Goal: Information Seeking & Learning: Learn about a topic

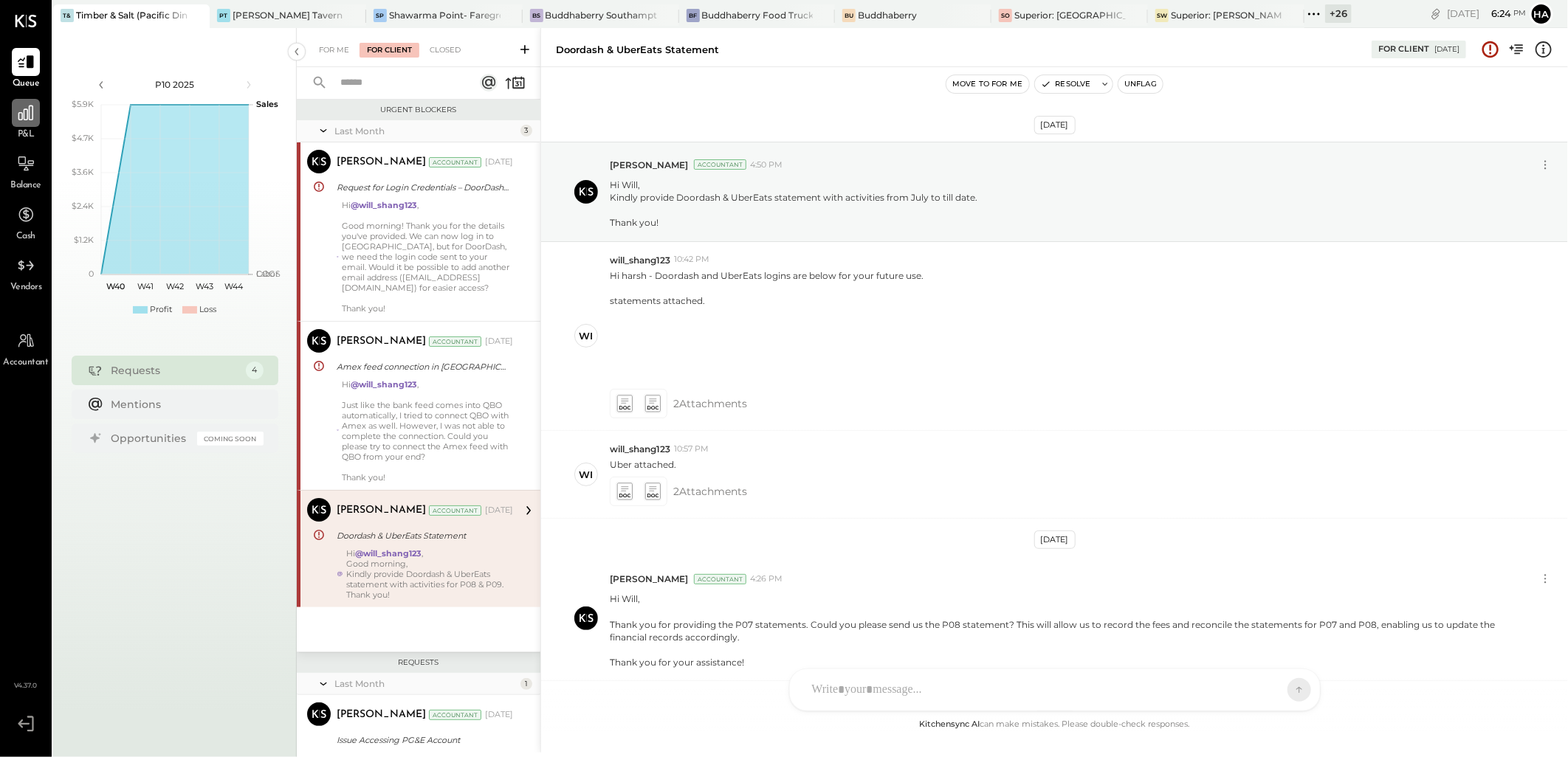
scroll to position [224, 0]
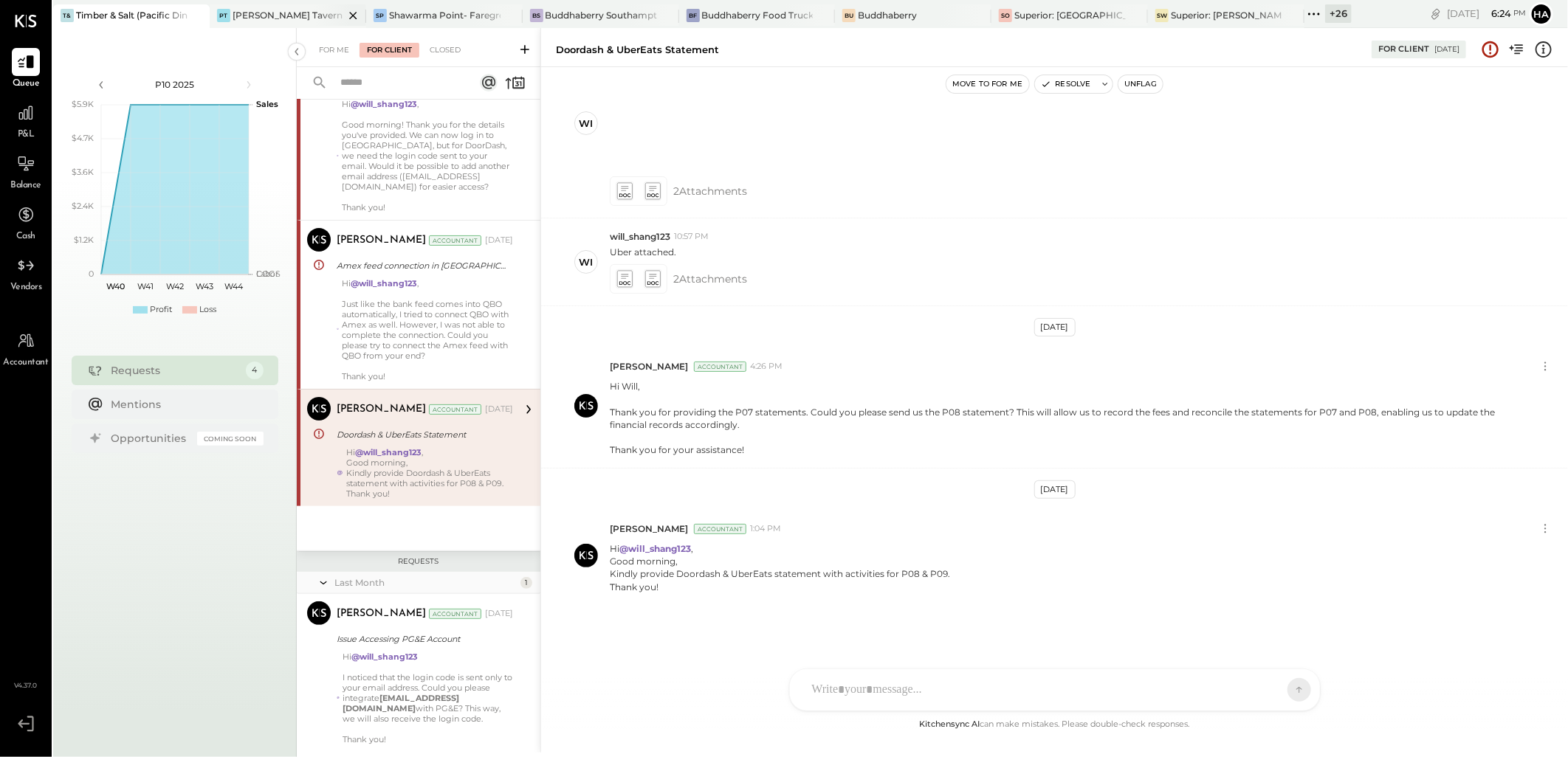
click at [267, 13] on div "[PERSON_NAME] Tavern" at bounding box center [288, 14] width 110 height 12
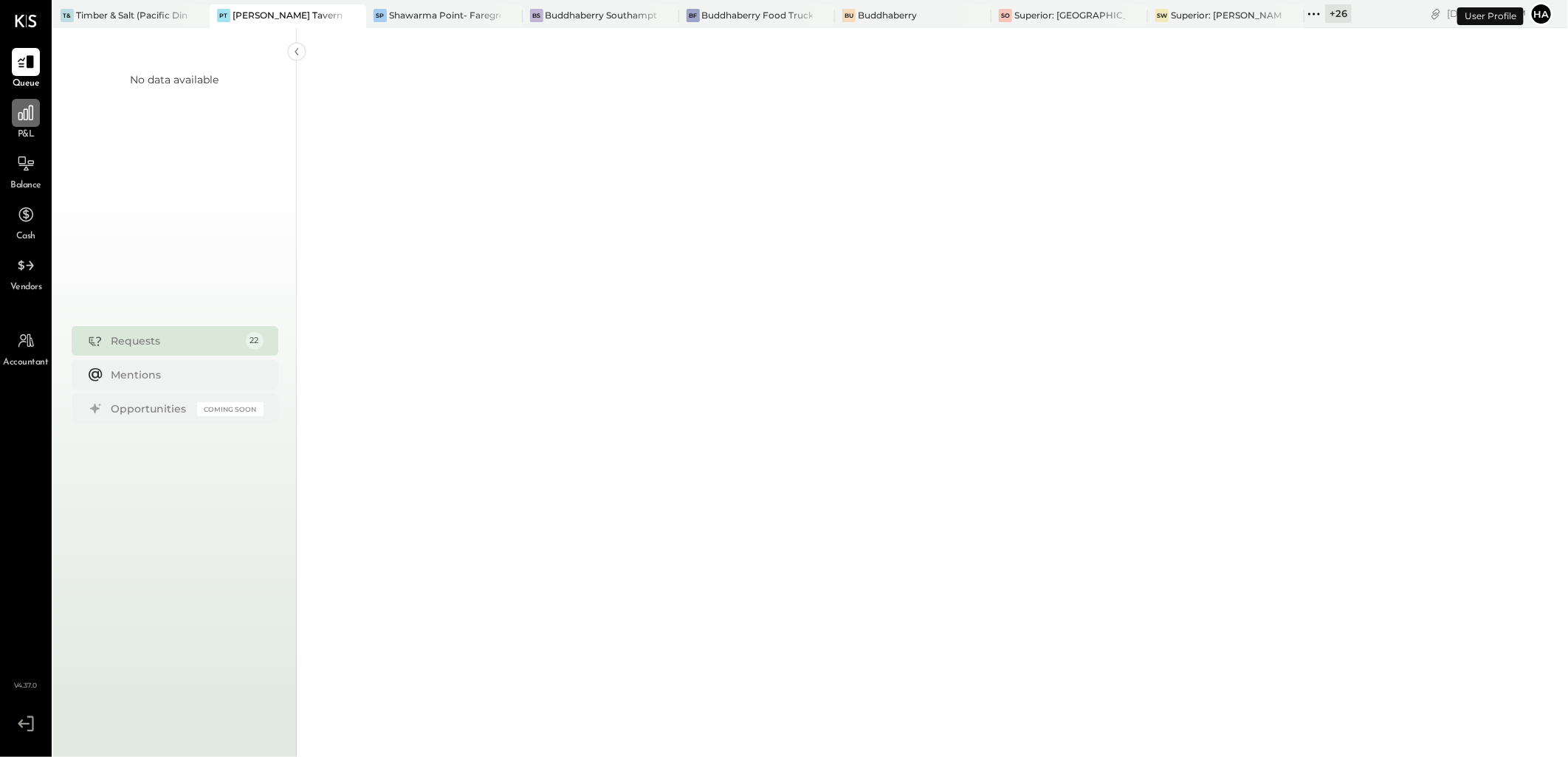
click at [31, 115] on icon at bounding box center [26, 113] width 19 height 19
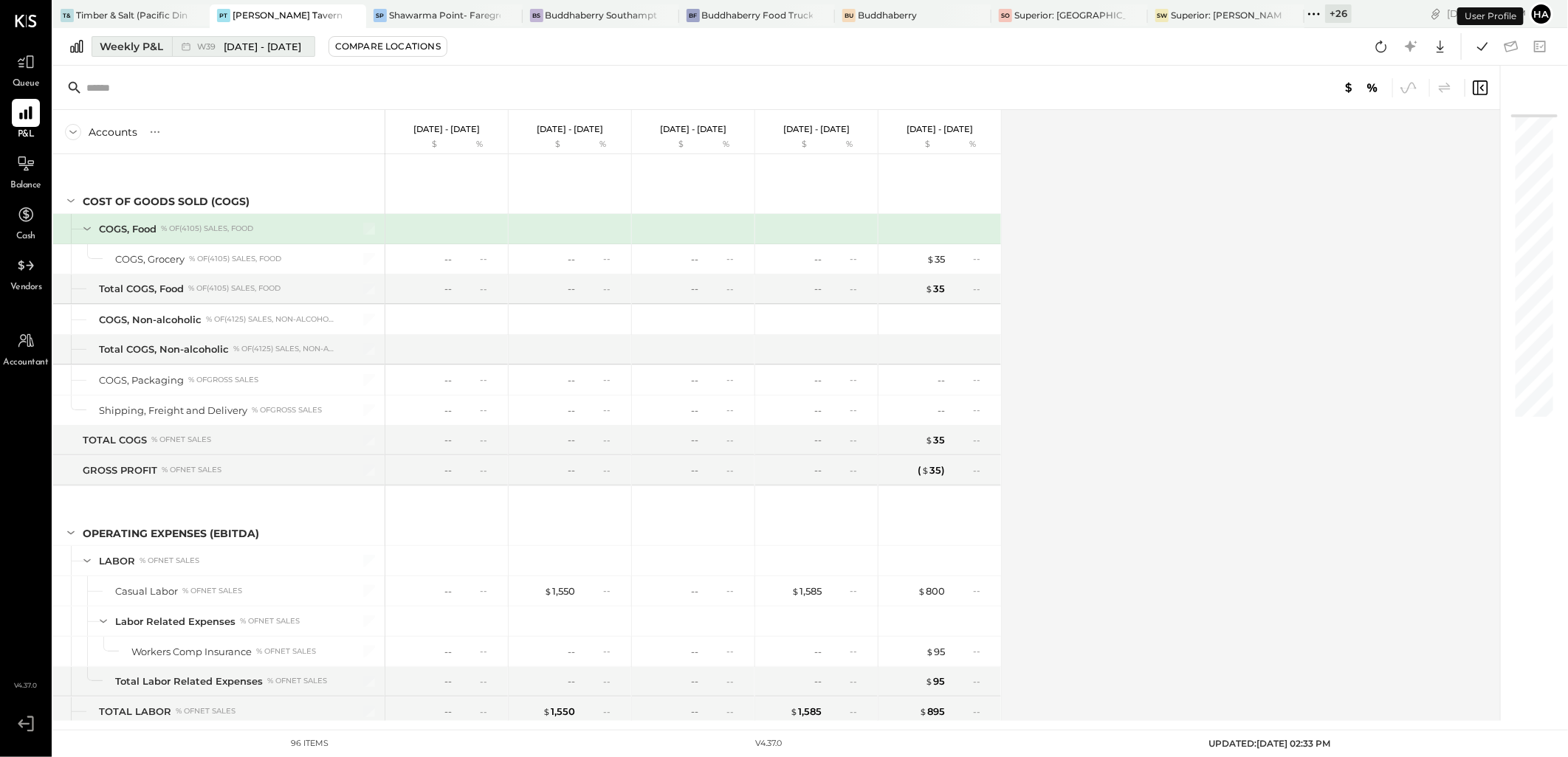
click at [240, 46] on span "[DATE] - [DATE]" at bounding box center [263, 46] width 78 height 14
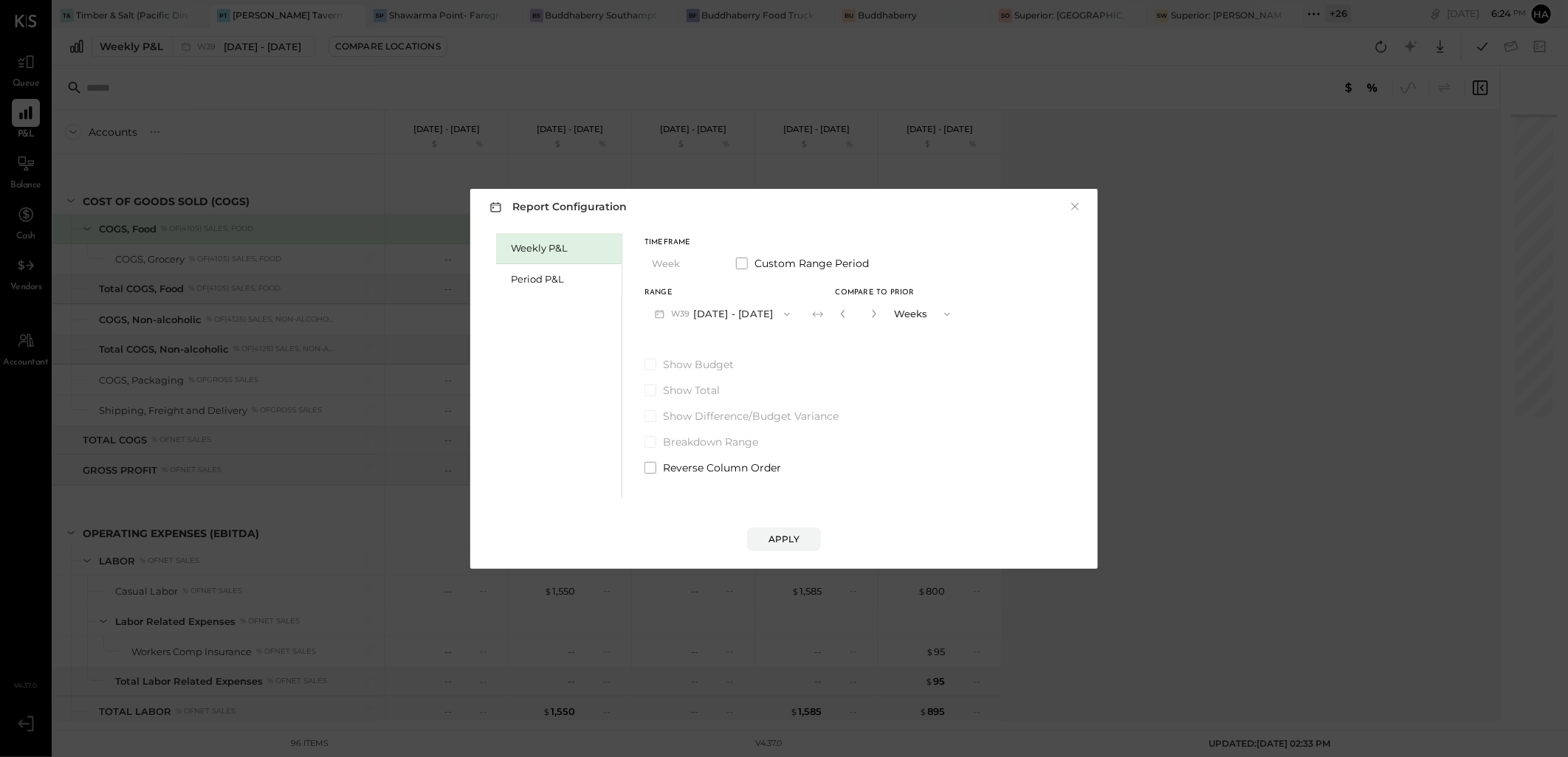
click at [739, 320] on button "W39 [DATE] - [DATE]" at bounding box center [722, 314] width 156 height 28
click at [735, 345] on span "[DATE] - [DATE]" at bounding box center [717, 346] width 70 height 12
click at [548, 266] on div "Period P&L" at bounding box center [559, 279] width 125 height 31
click at [775, 314] on button "P10 [DATE] - [DATE]" at bounding box center [719, 314] width 151 height 28
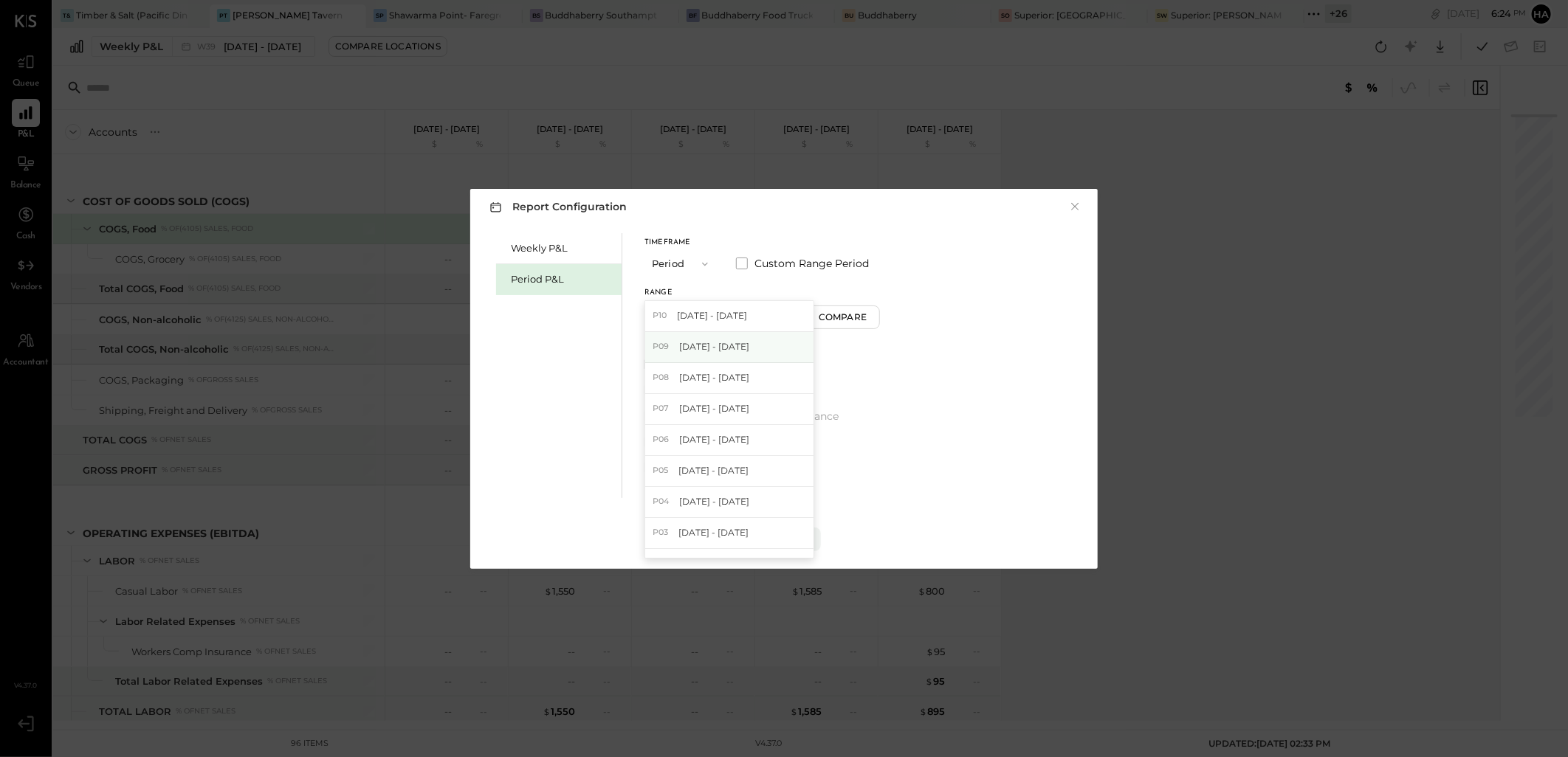
click at [720, 344] on span "[DATE] - [DATE]" at bounding box center [715, 346] width 70 height 12
click at [869, 321] on div "Compare" at bounding box center [845, 316] width 48 height 12
click at [873, 317] on icon "button" at bounding box center [871, 314] width 4 height 9
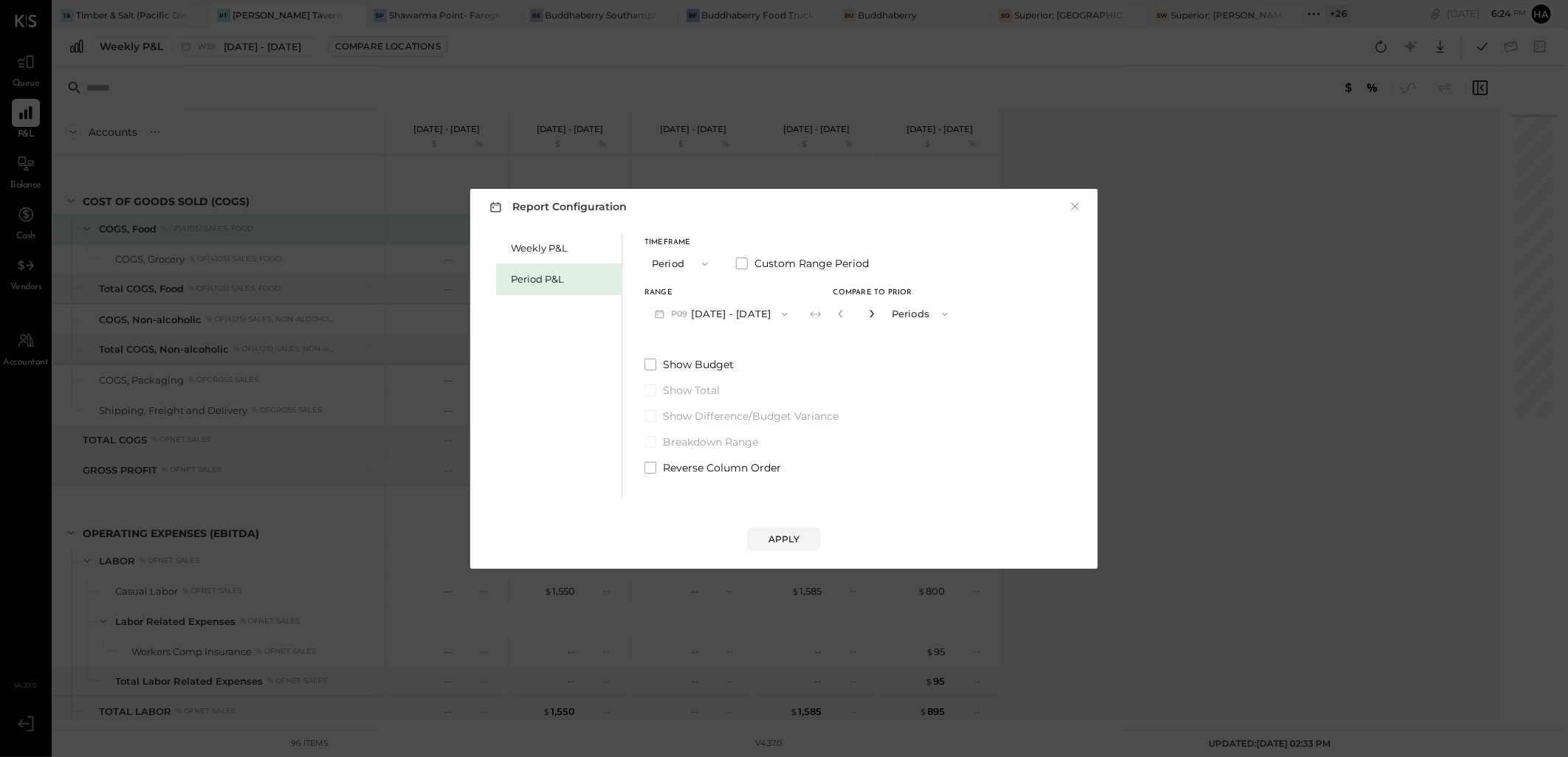
type input "*"
click at [793, 536] on div "Apply" at bounding box center [784, 539] width 31 height 12
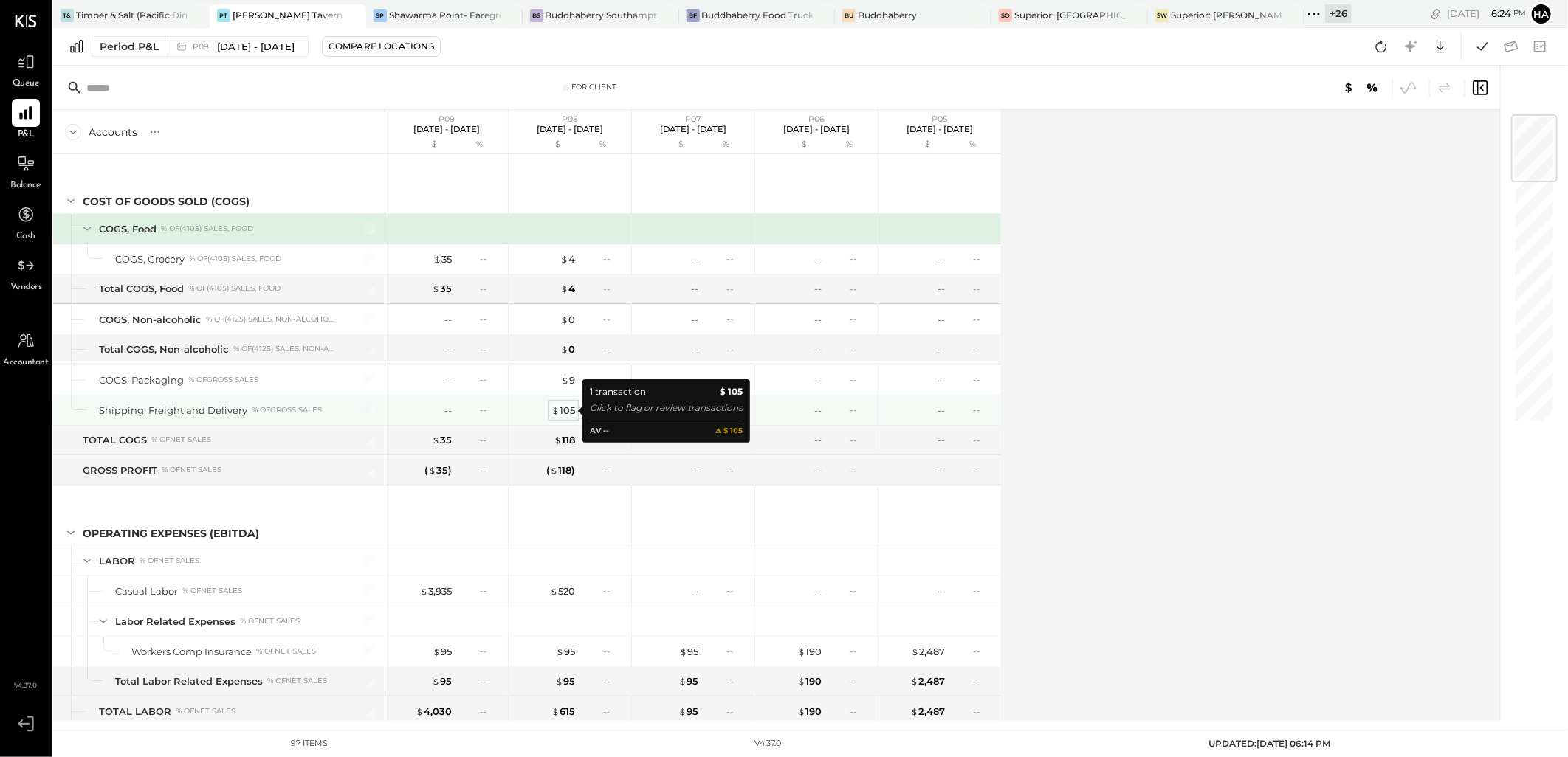
click at [572, 410] on div "$ 105" at bounding box center [563, 410] width 24 height 14
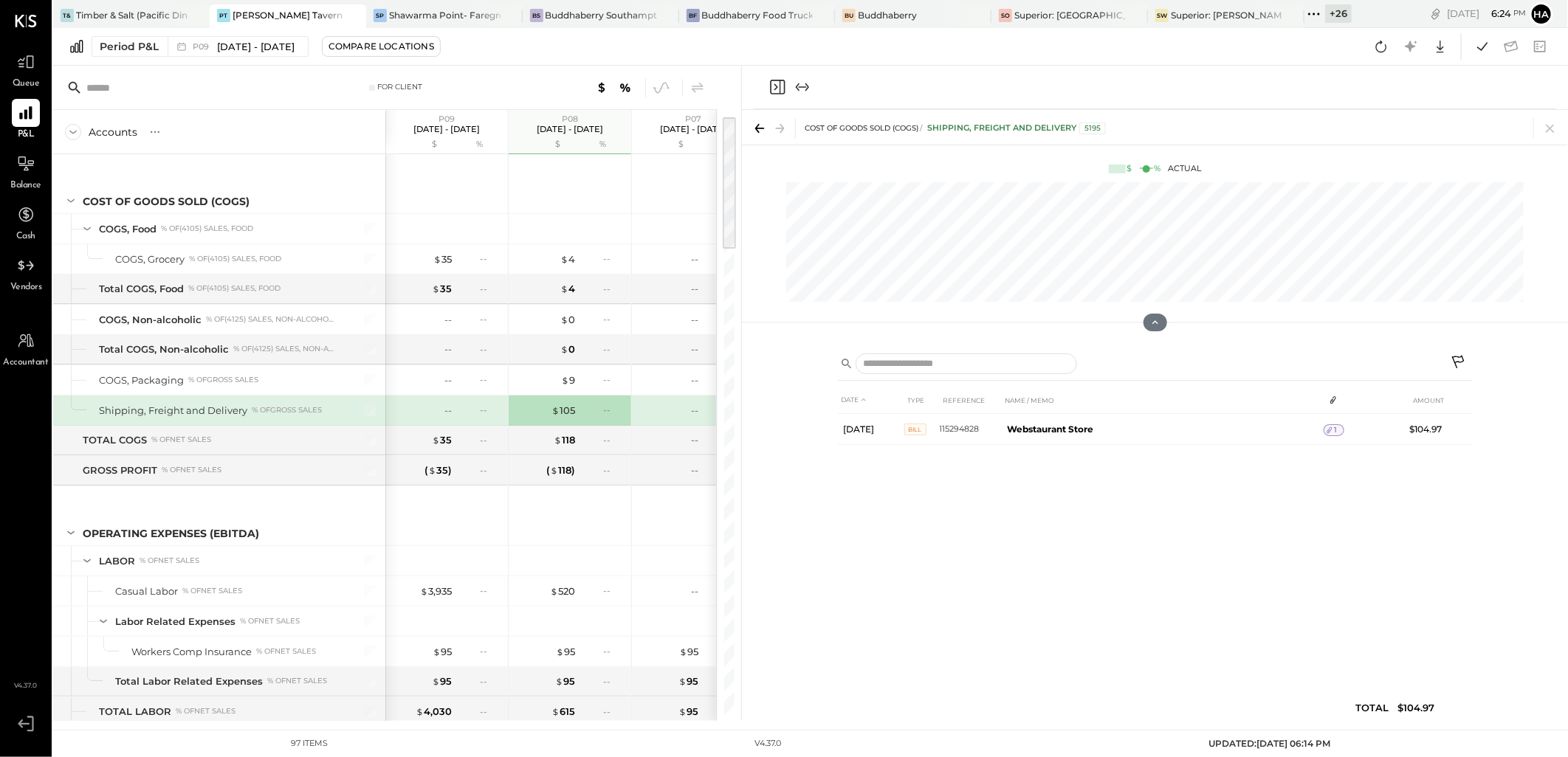
click at [1549, 131] on icon at bounding box center [1551, 128] width 21 height 21
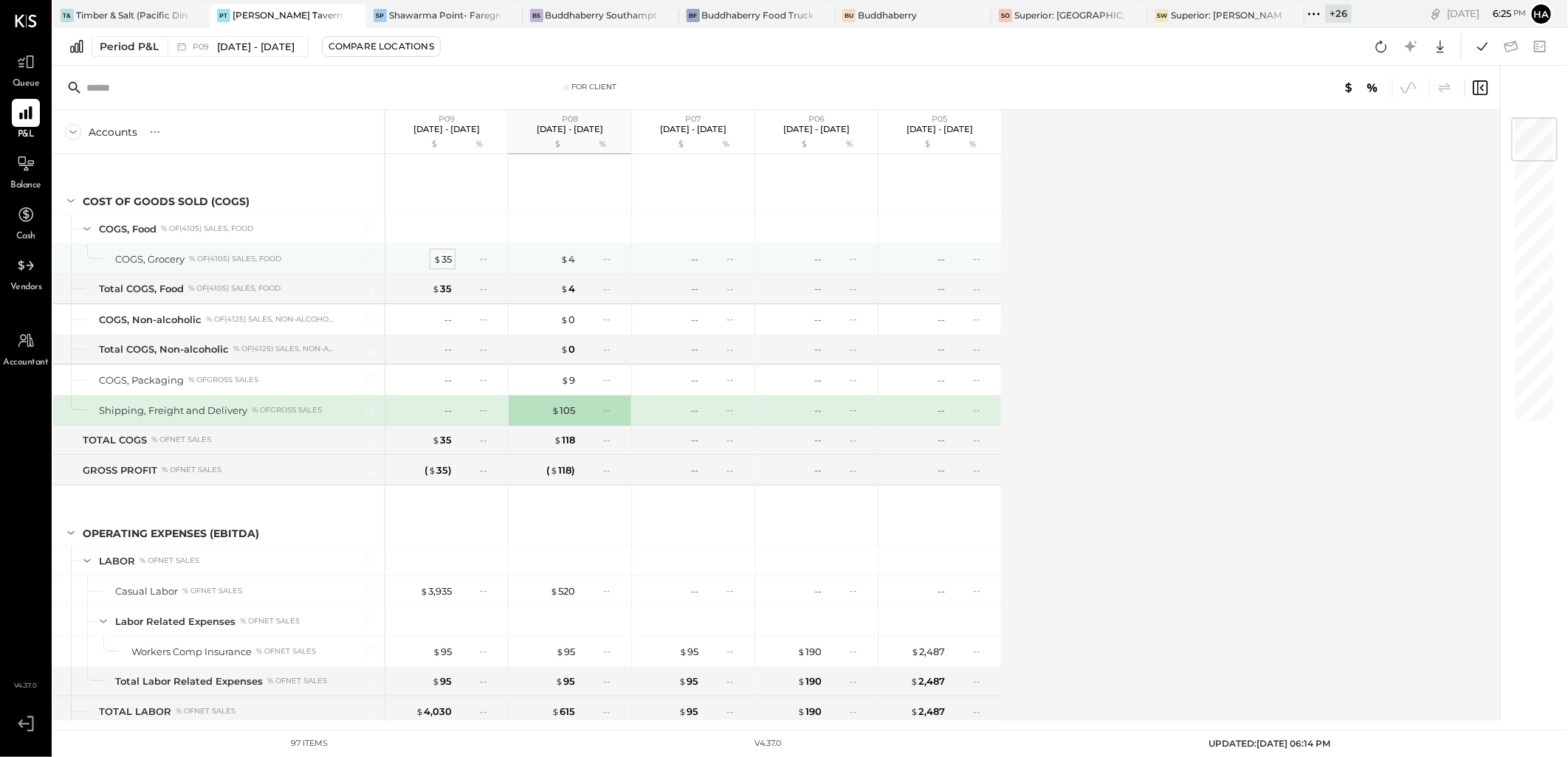
click at [439, 260] on span "$" at bounding box center [438, 259] width 9 height 11
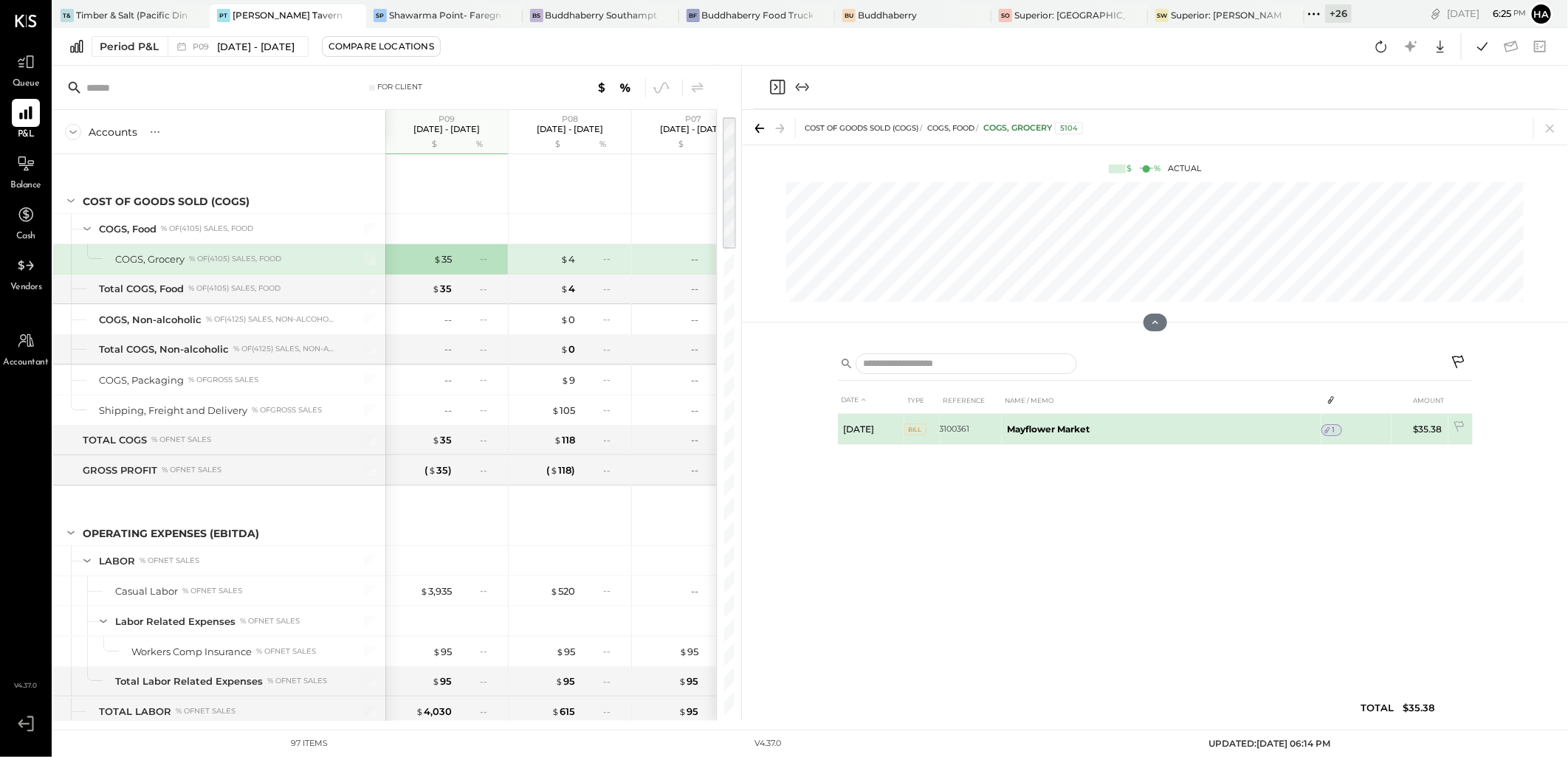
click at [1335, 430] on span "1" at bounding box center [1334, 430] width 3 height 10
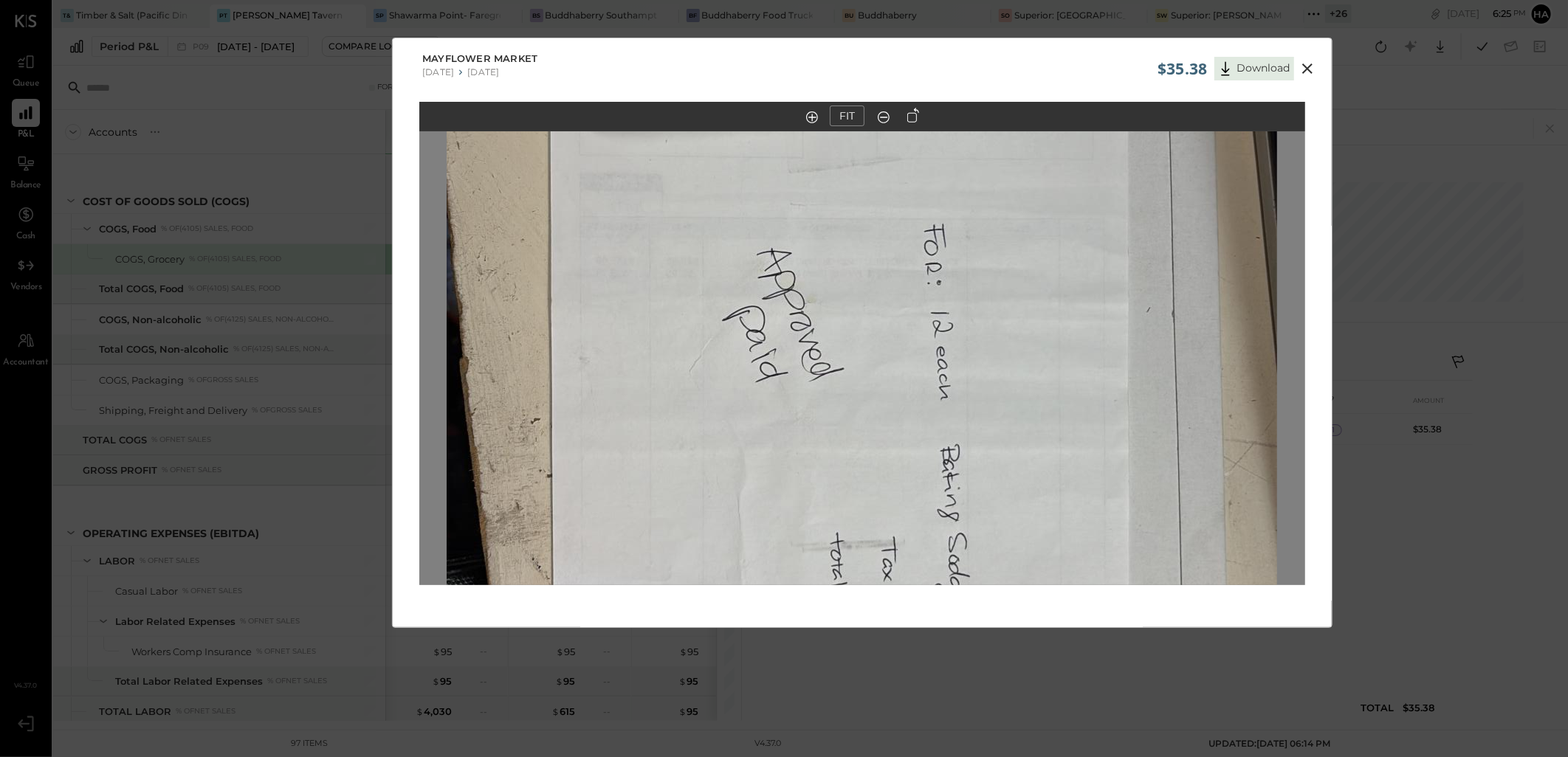
click at [888, 113] on icon at bounding box center [884, 118] width 15 height 19
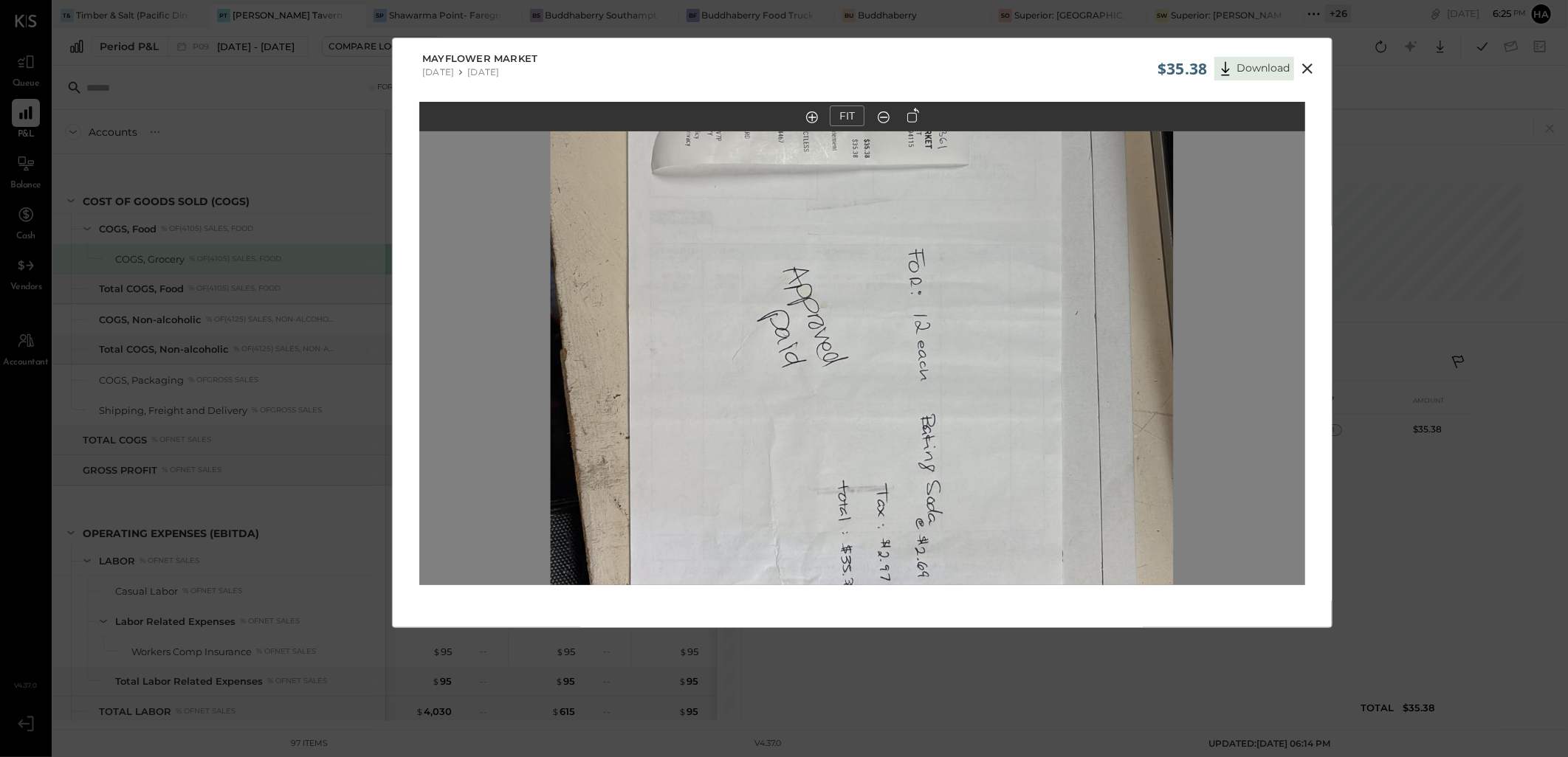
click at [888, 113] on icon at bounding box center [884, 118] width 15 height 19
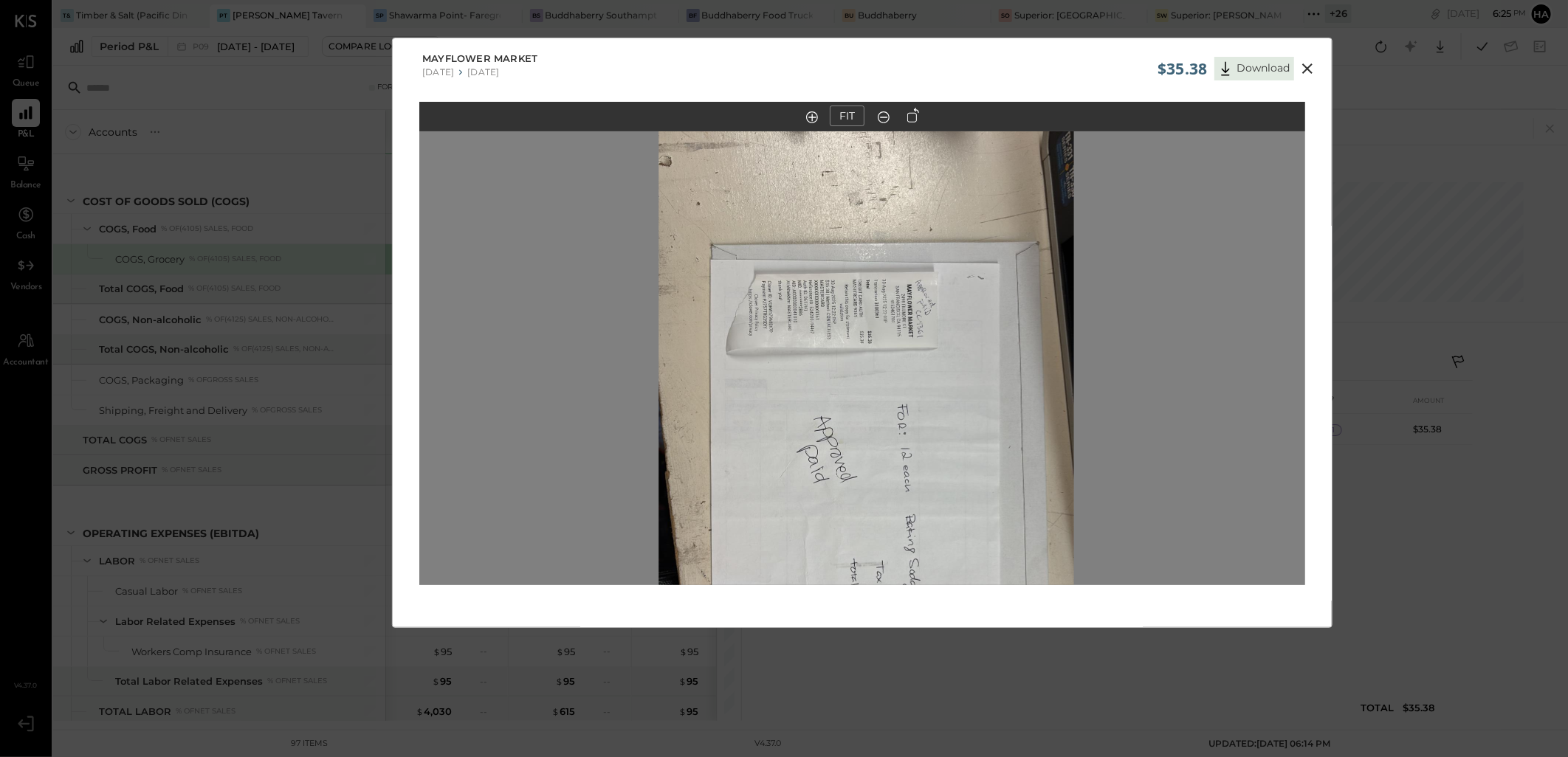
drag, startPoint x: 874, startPoint y: 248, endPoint x: 879, endPoint y: 378, distance: 130.1
click at [879, 378] on img at bounding box center [867, 453] width 416 height 738
click at [912, 120] on icon at bounding box center [913, 116] width 11 height 15
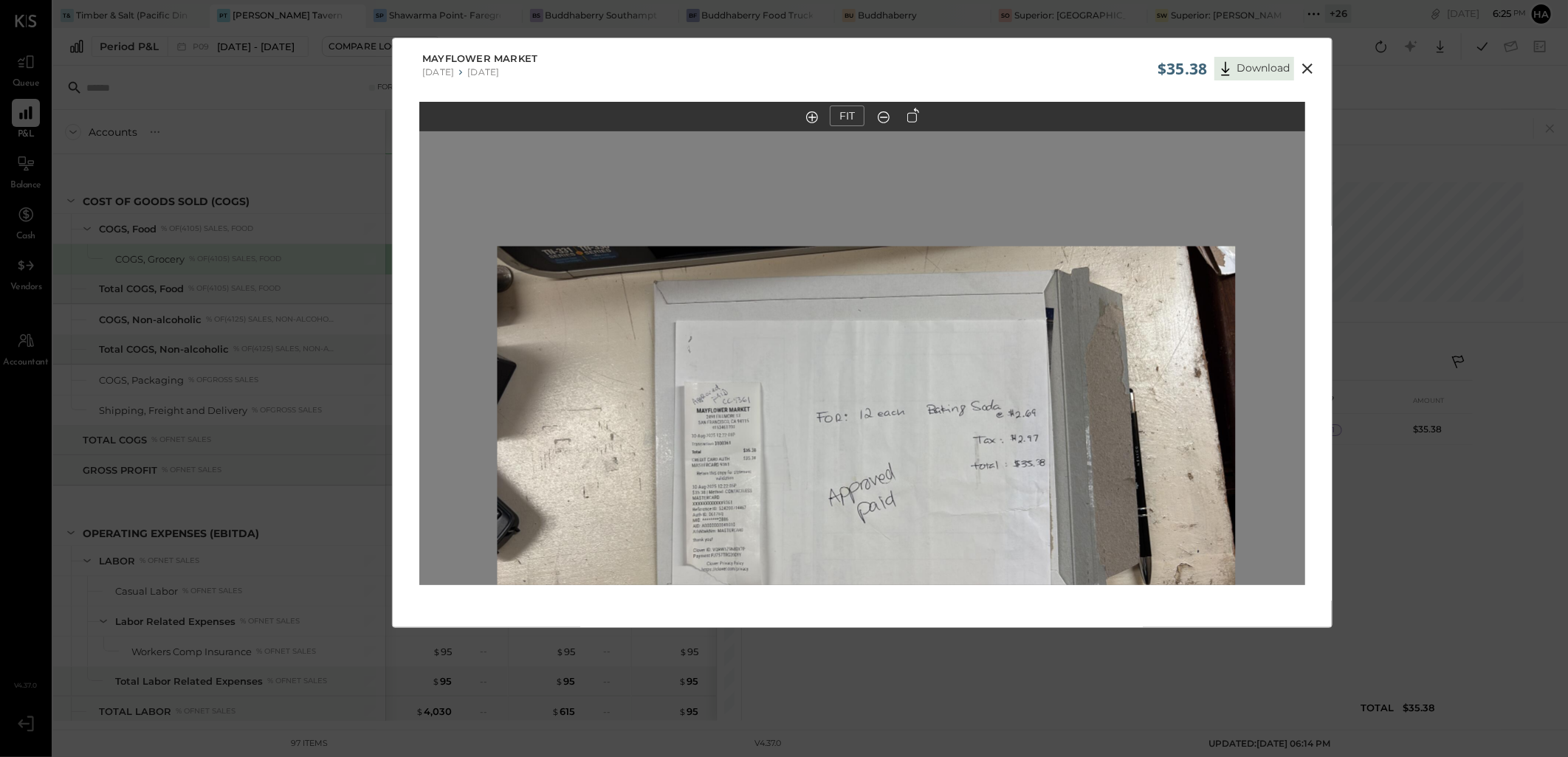
click at [808, 116] on icon at bounding box center [812, 117] width 11 height 11
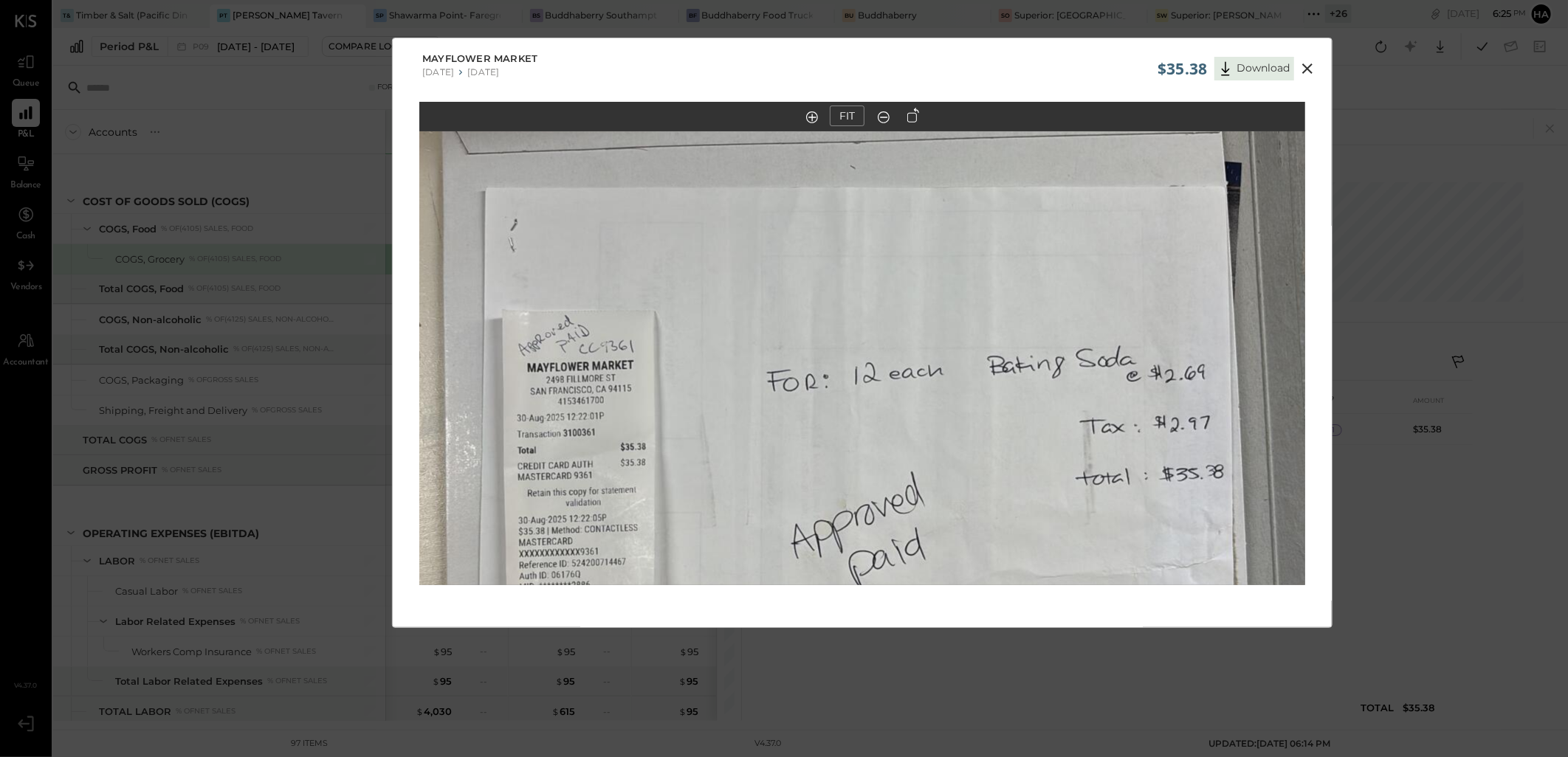
click at [808, 116] on icon at bounding box center [812, 117] width 11 height 11
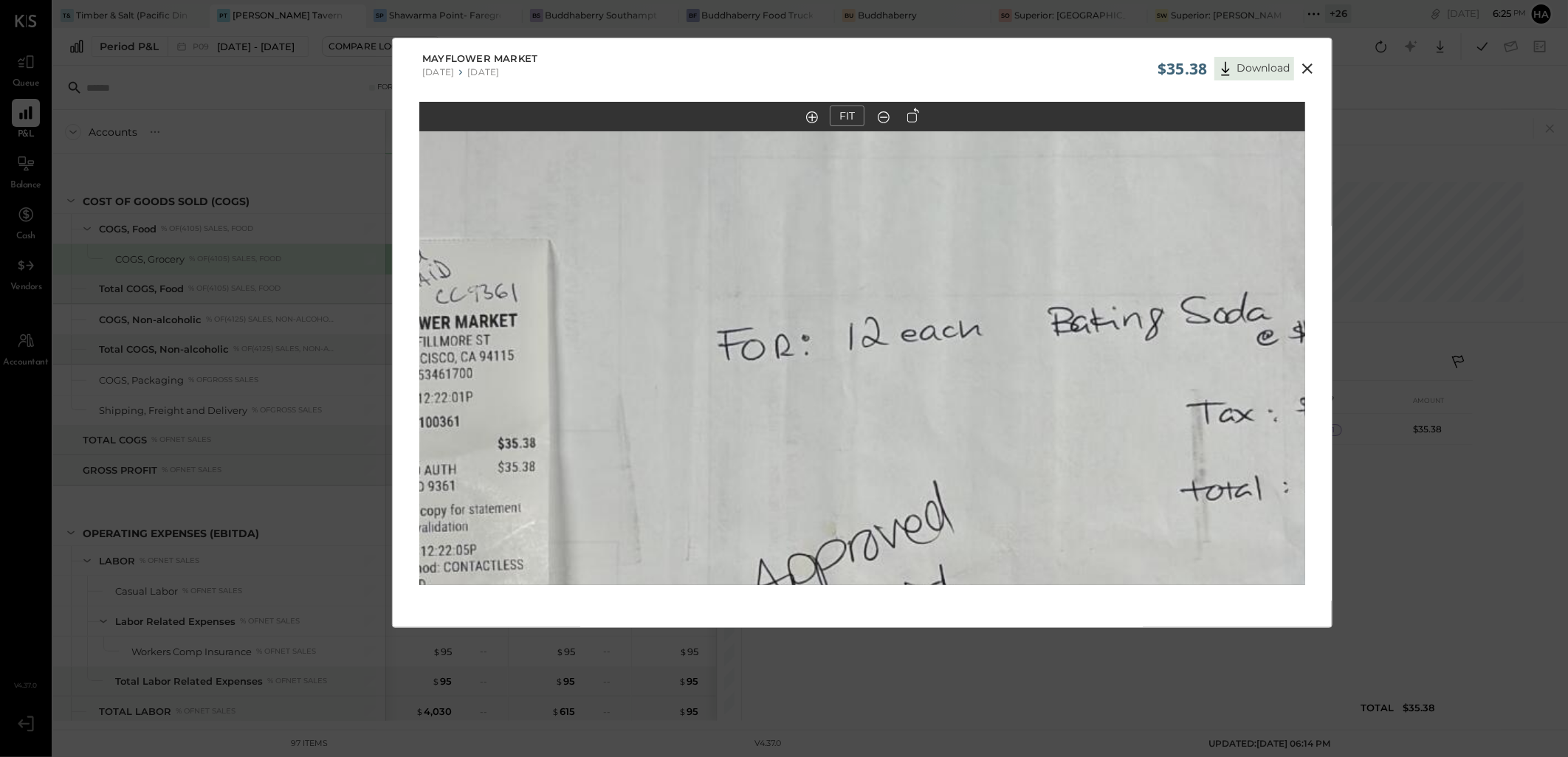
click at [885, 114] on icon at bounding box center [884, 118] width 15 height 19
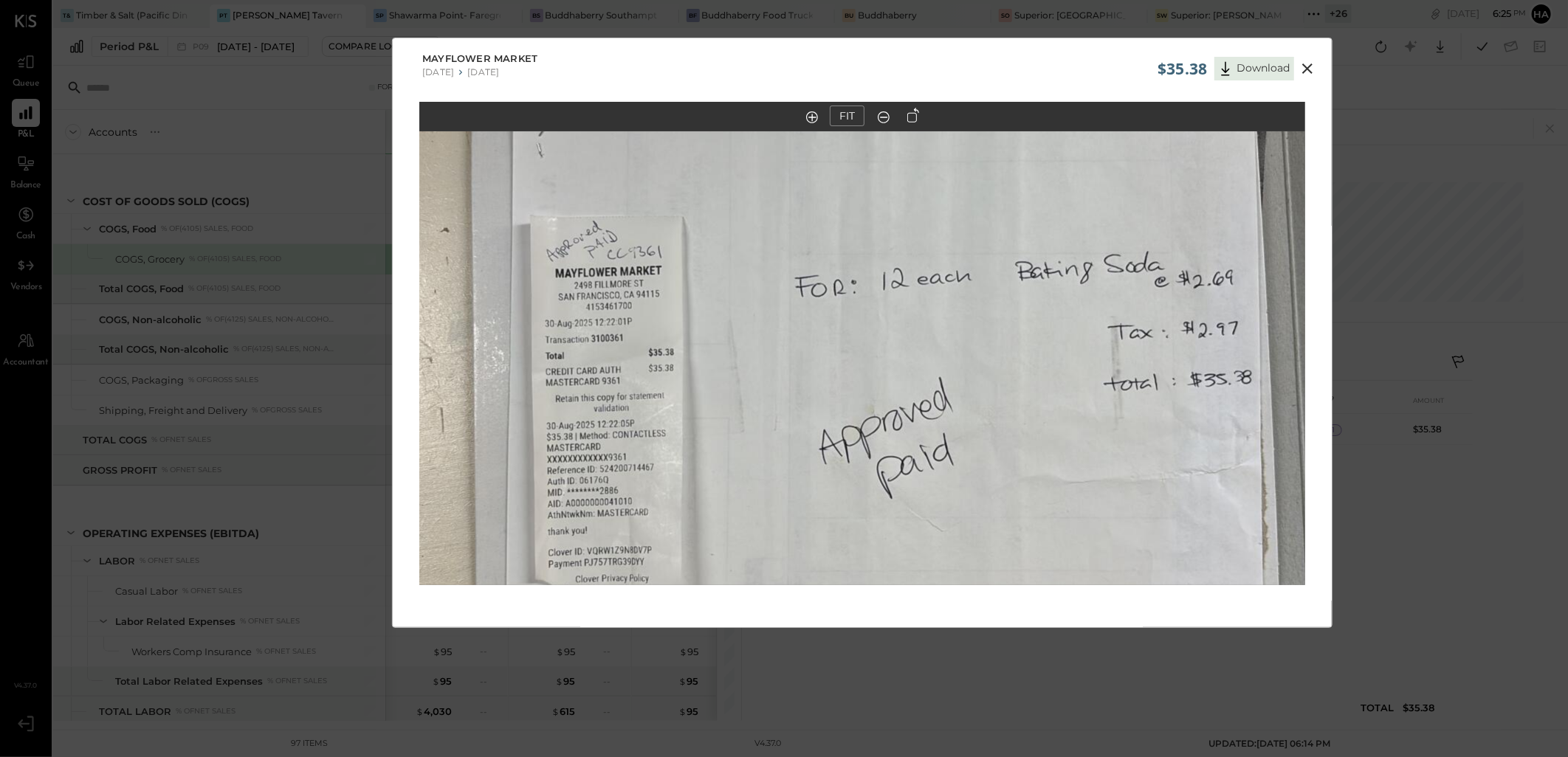
drag, startPoint x: 869, startPoint y: 446, endPoint x: 899, endPoint y: 351, distance: 99.6
click at [899, 351] on img at bounding box center [895, 360] width 1477 height 830
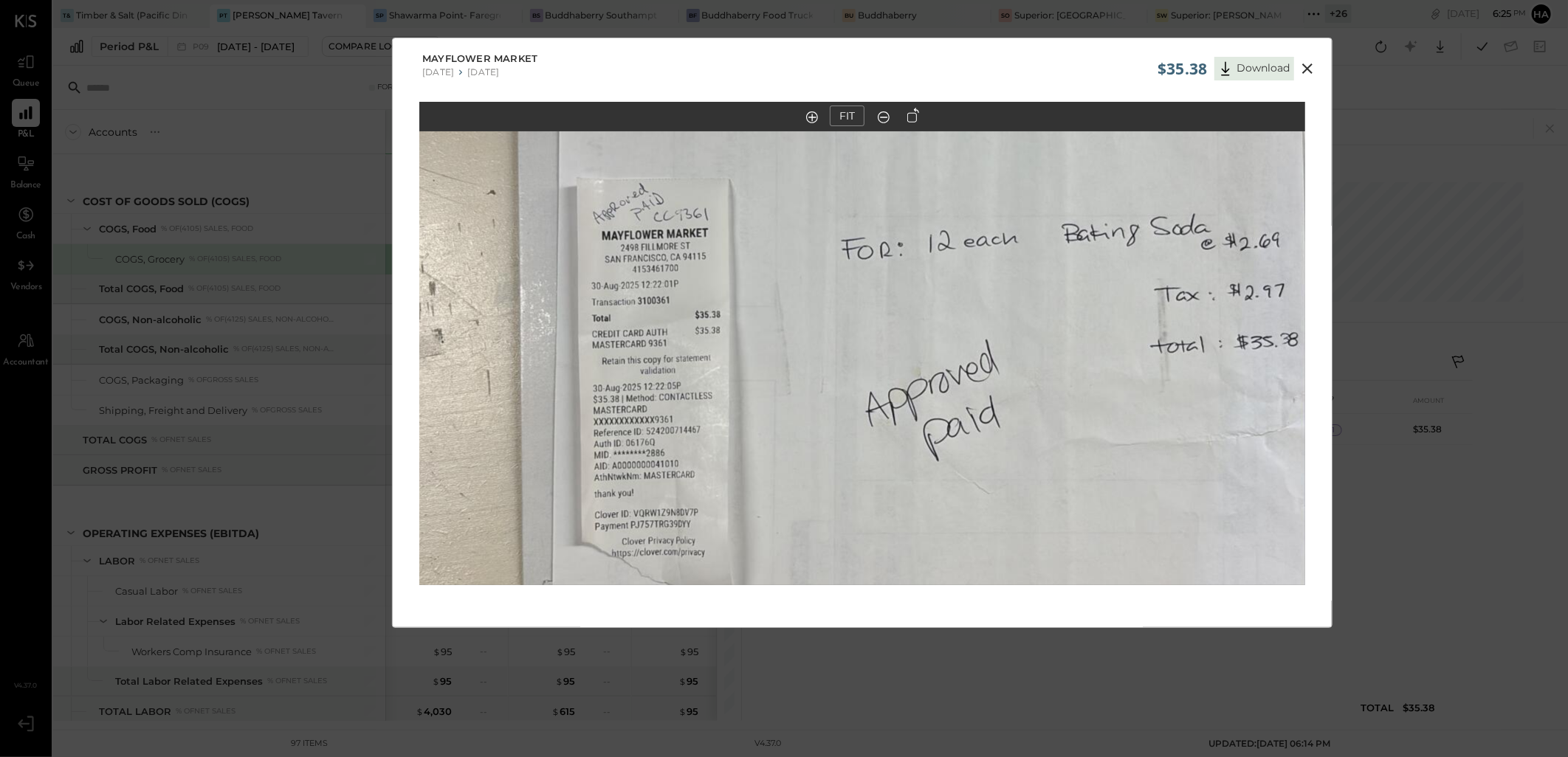
drag, startPoint x: 704, startPoint y: 425, endPoint x: 750, endPoint y: 387, distance: 59.7
click at [750, 387] on img at bounding box center [942, 322] width 1477 height 830
click at [1308, 69] on icon at bounding box center [1307, 68] width 10 height 10
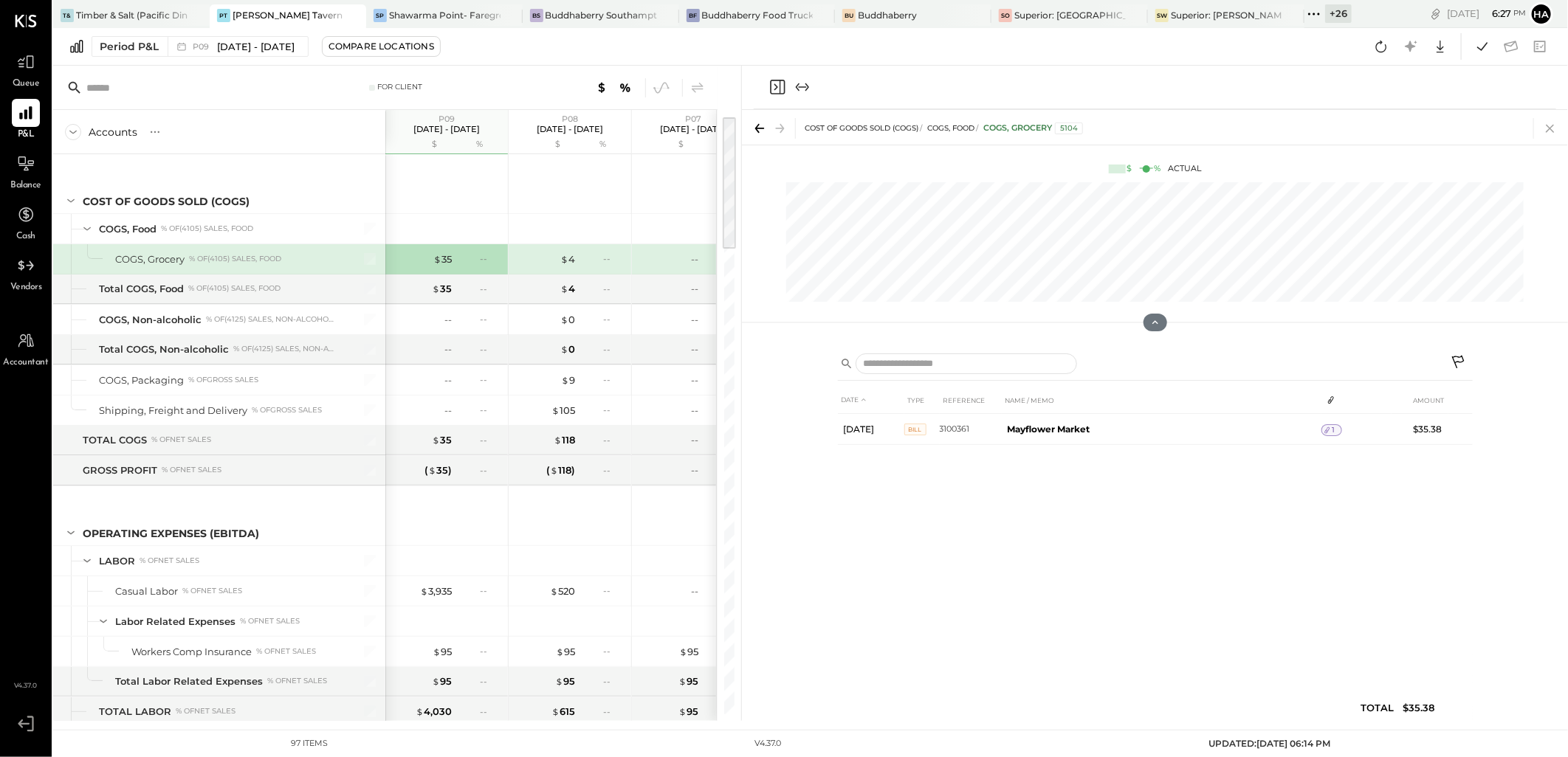
click at [1555, 122] on icon at bounding box center [1551, 128] width 21 height 21
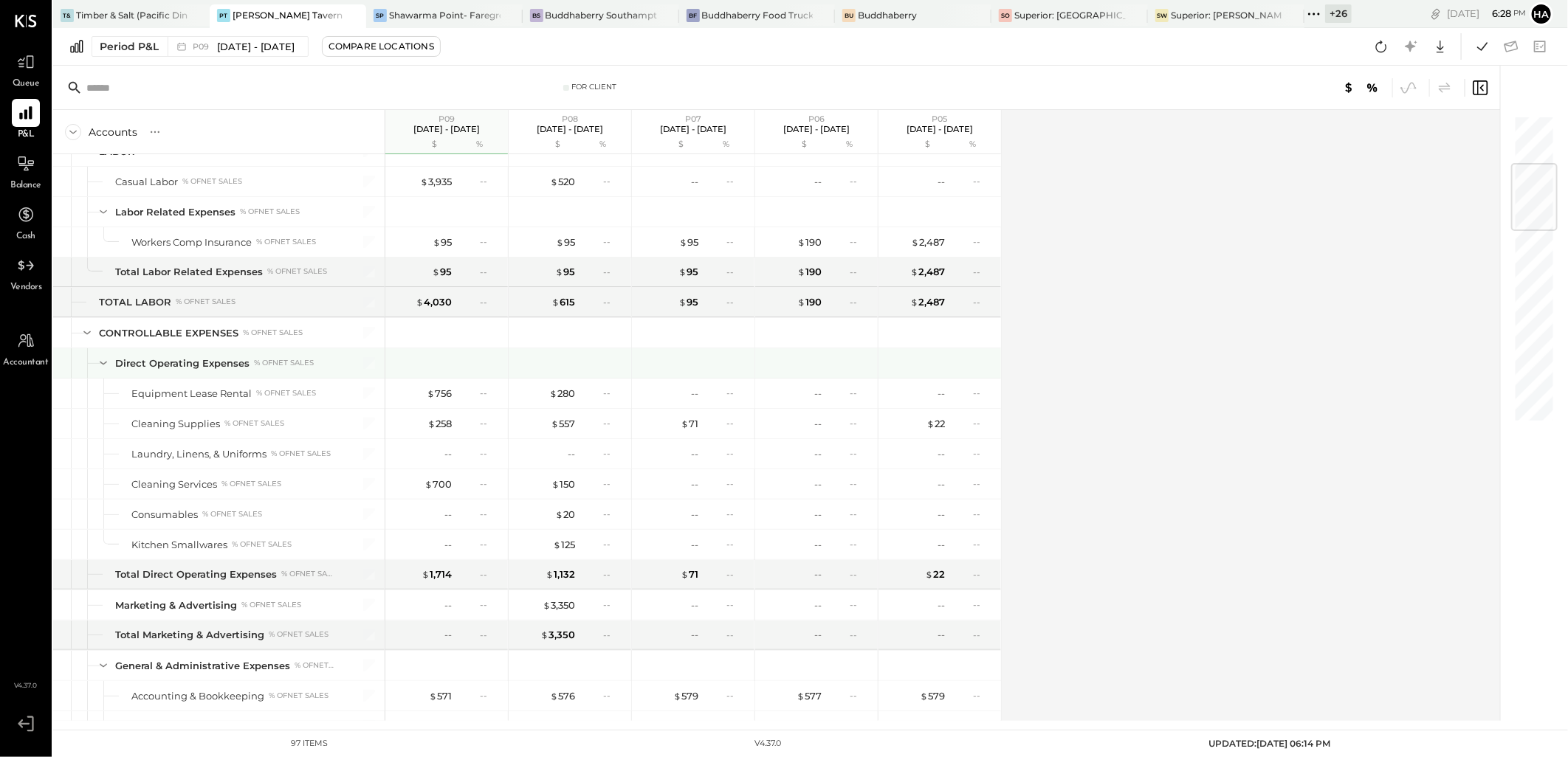
scroll to position [491, 0]
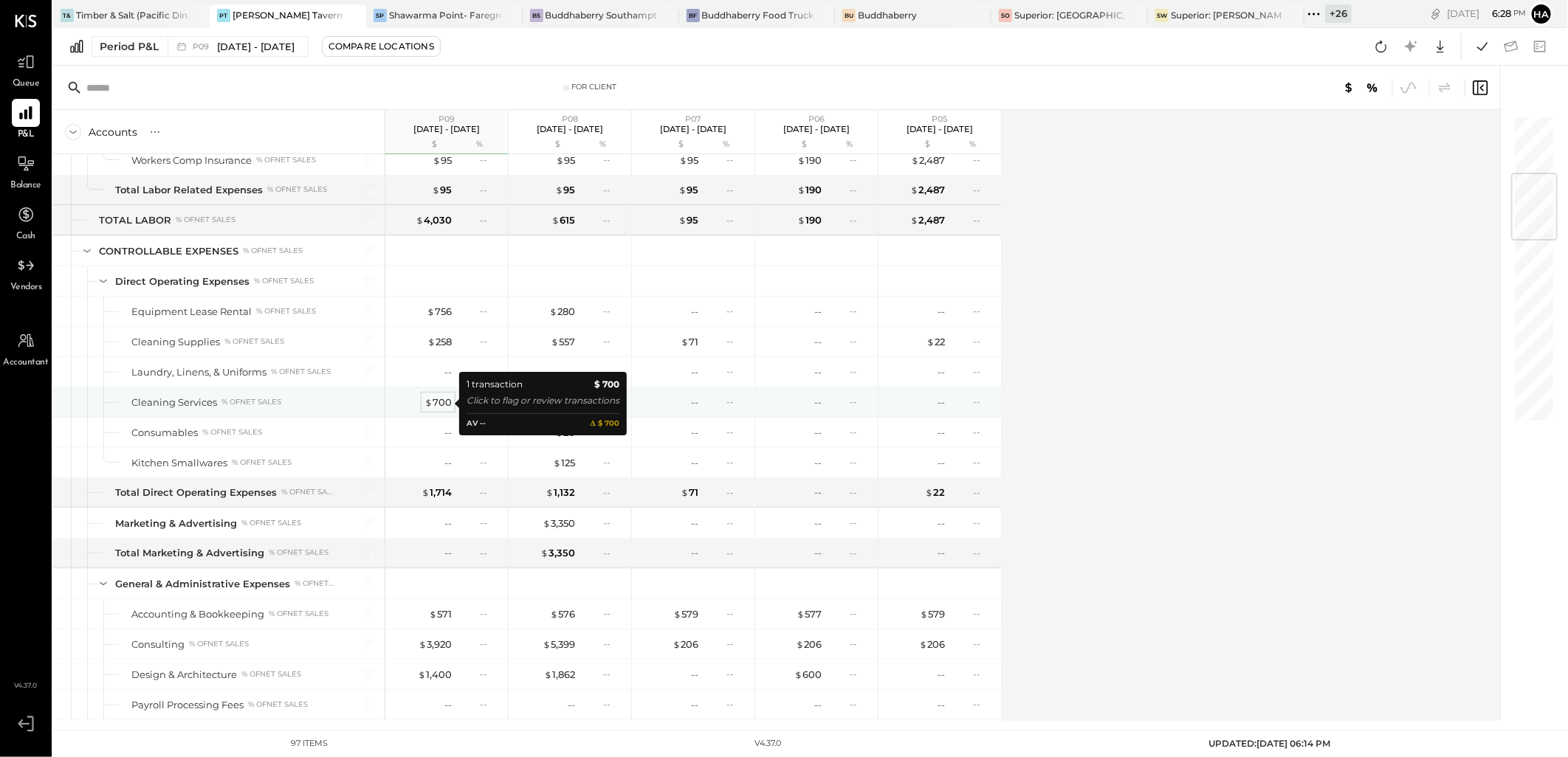
click at [441, 400] on div "$ 700" at bounding box center [438, 402] width 28 height 14
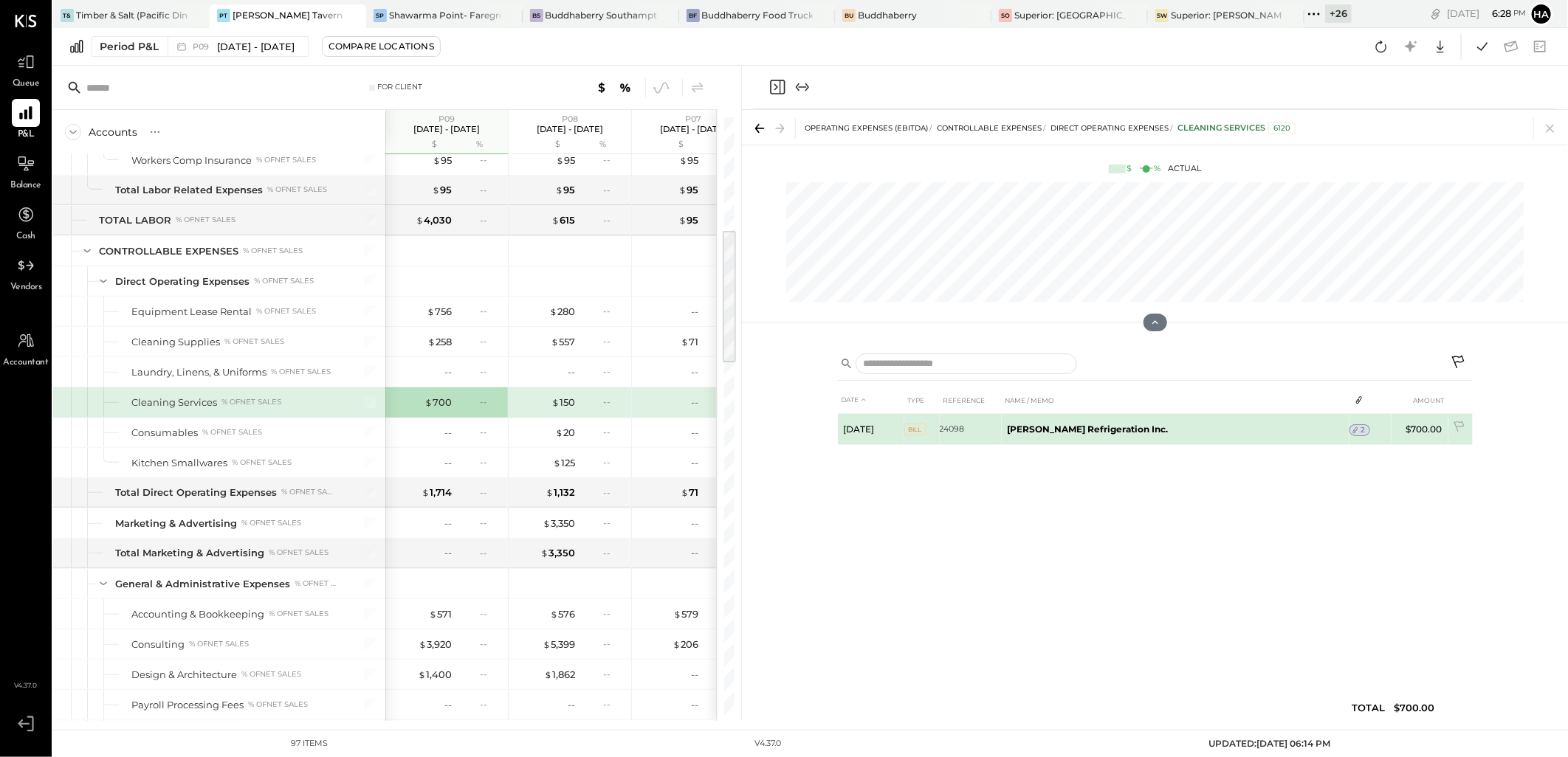
click at [1361, 430] on span "2" at bounding box center [1363, 430] width 5 height 10
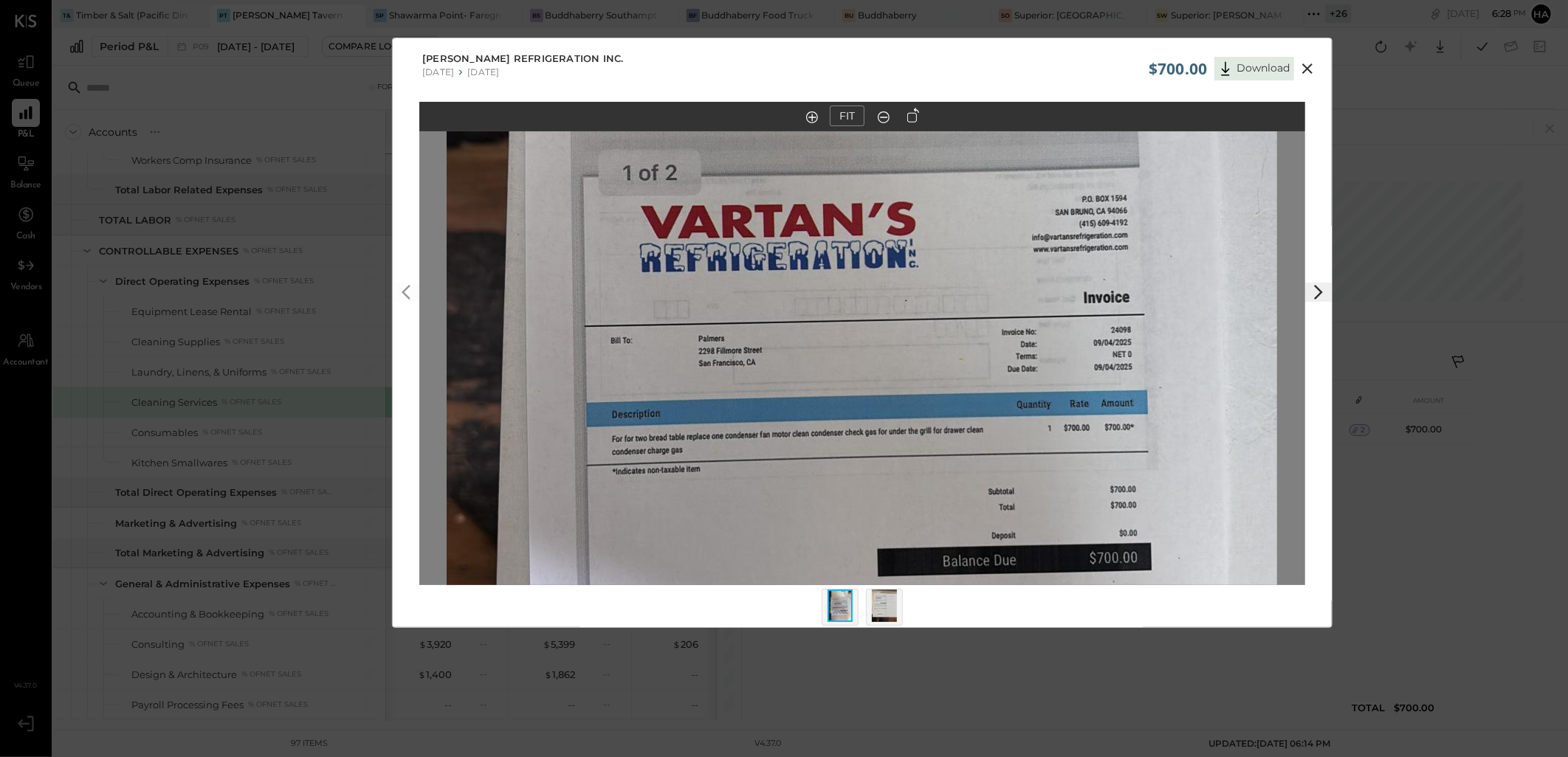
scroll to position [12, 0]
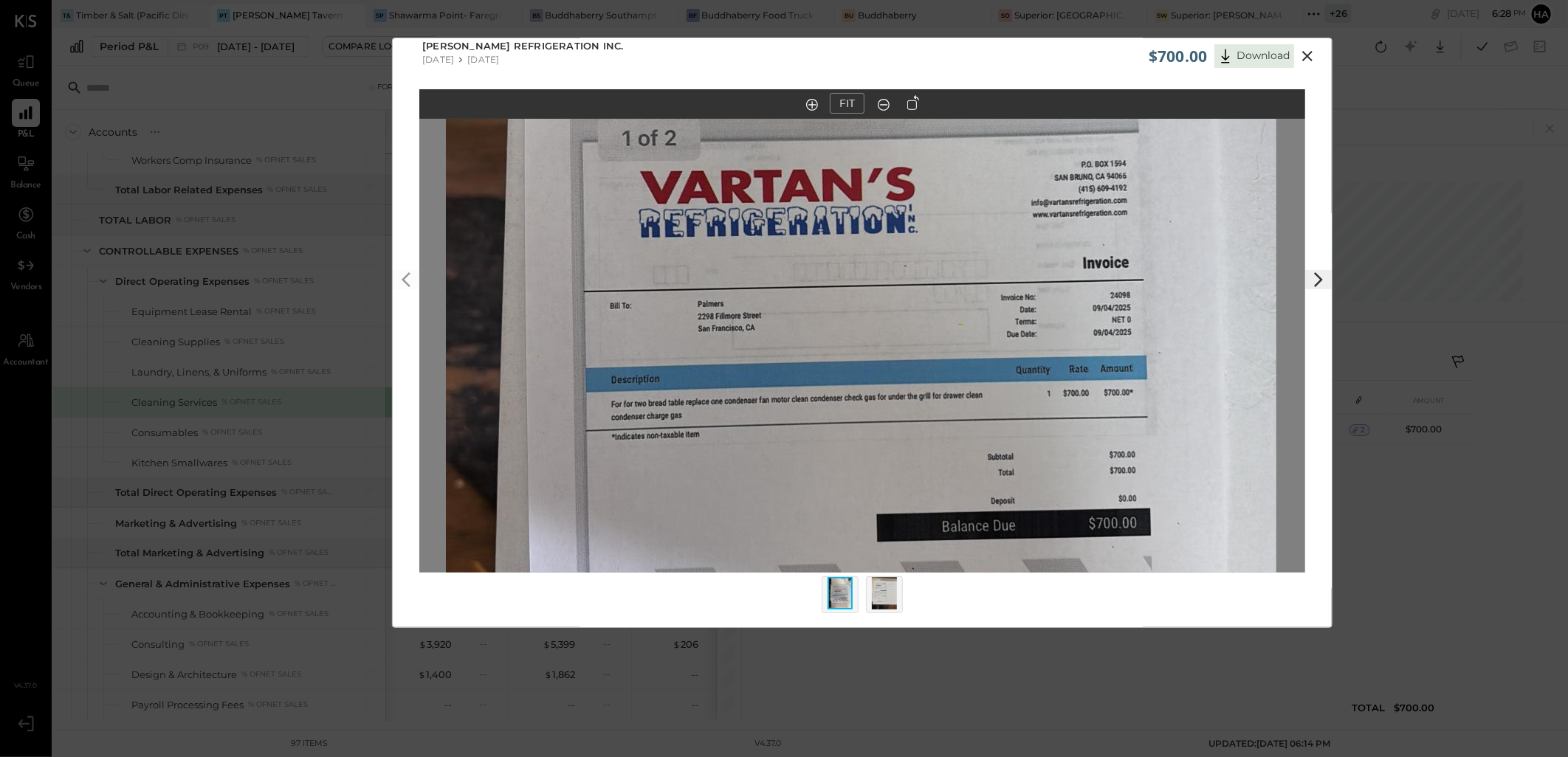
drag, startPoint x: 961, startPoint y: 359, endPoint x: 956, endPoint y: 262, distance: 97.1
click at [956, 262] on img at bounding box center [861, 288] width 831 height 1476
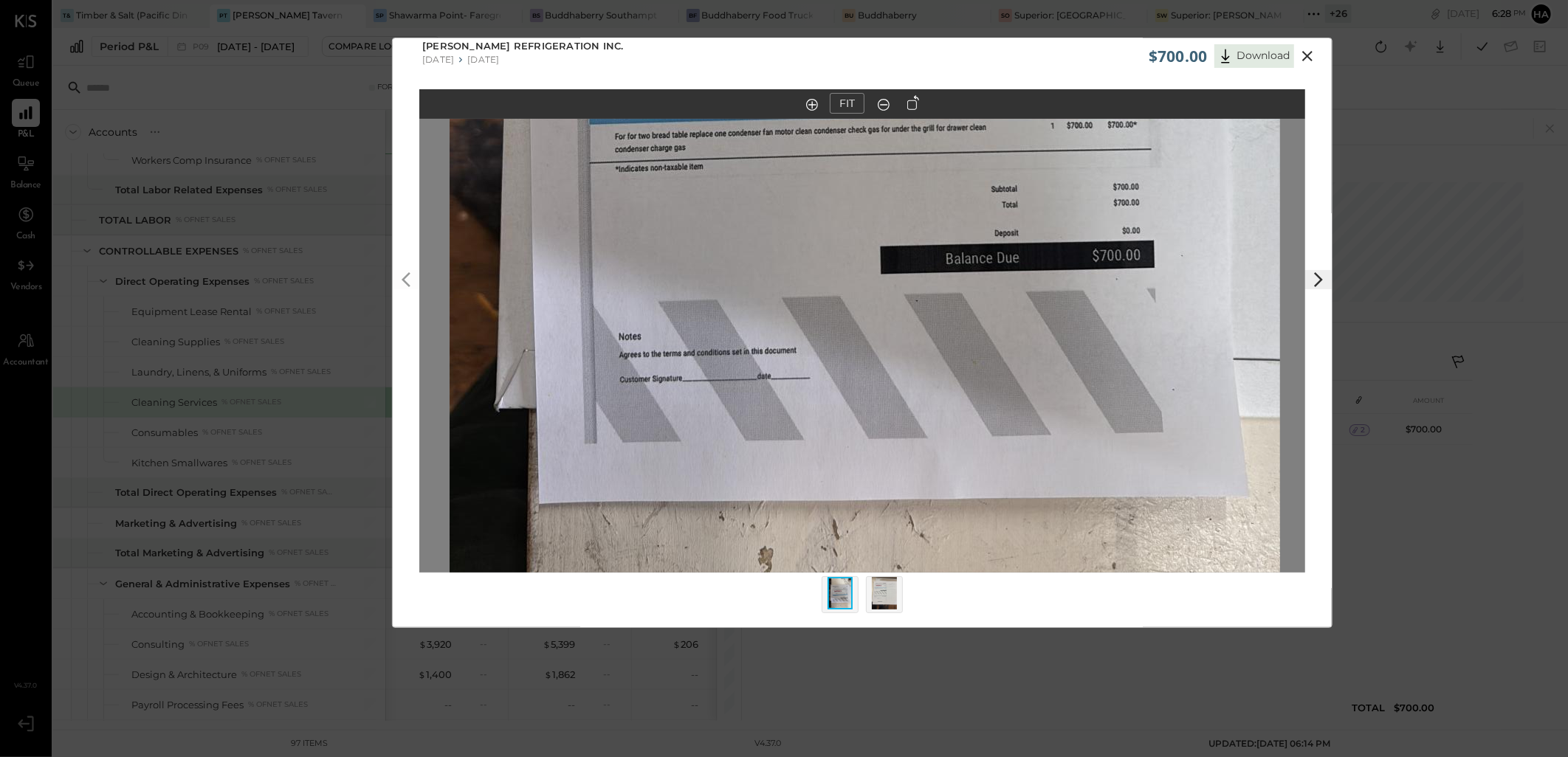
drag, startPoint x: 942, startPoint y: 430, endPoint x: 949, endPoint y: 236, distance: 194.1
click at [949, 236] on img at bounding box center [865, 21] width 831 height 1476
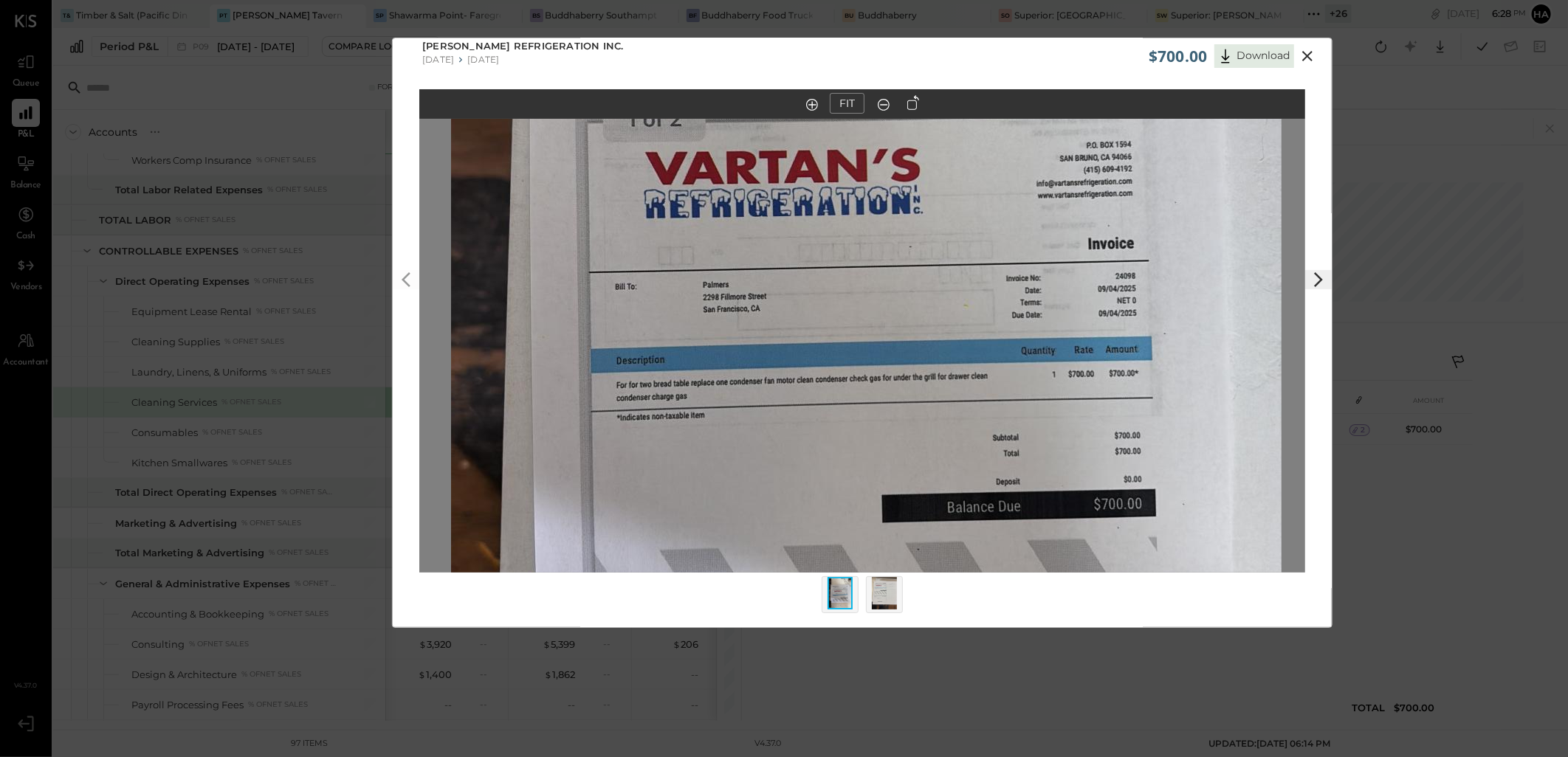
drag, startPoint x: 992, startPoint y: 257, endPoint x: 988, endPoint y: 471, distance: 214.0
click at [992, 472] on img at bounding box center [866, 269] width 831 height 1476
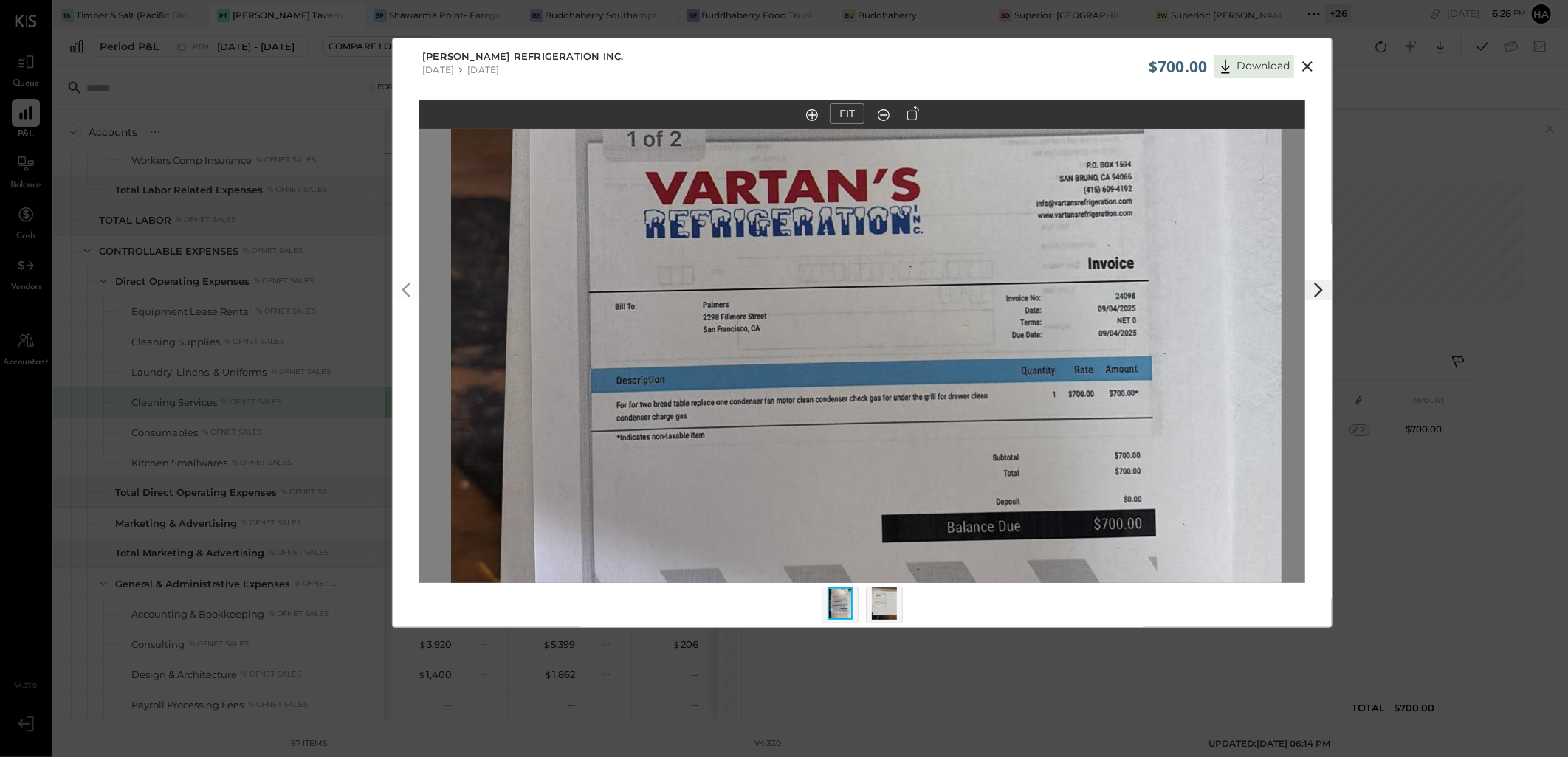
scroll to position [0, 0]
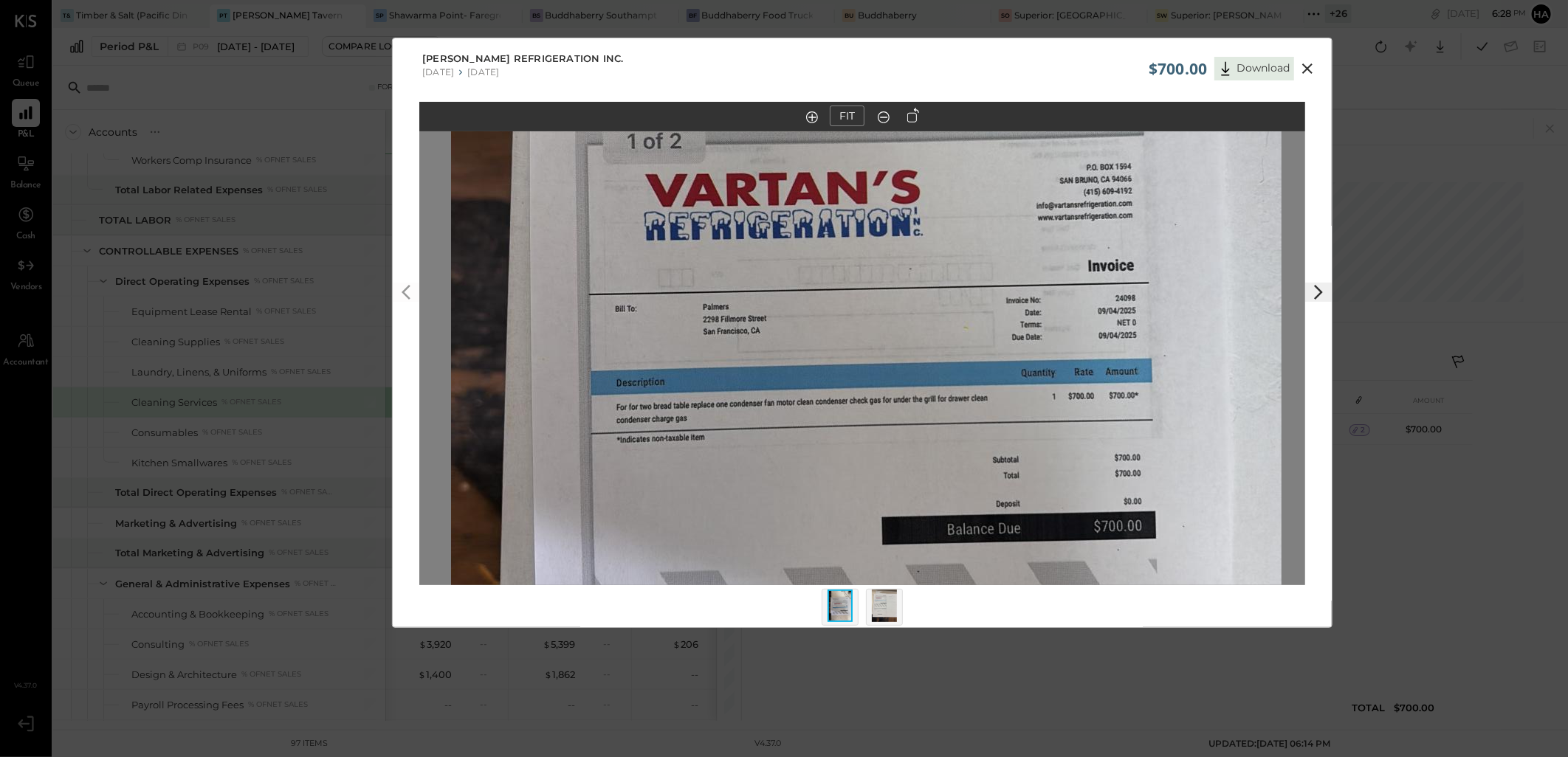
click at [810, 114] on icon at bounding box center [812, 117] width 11 height 11
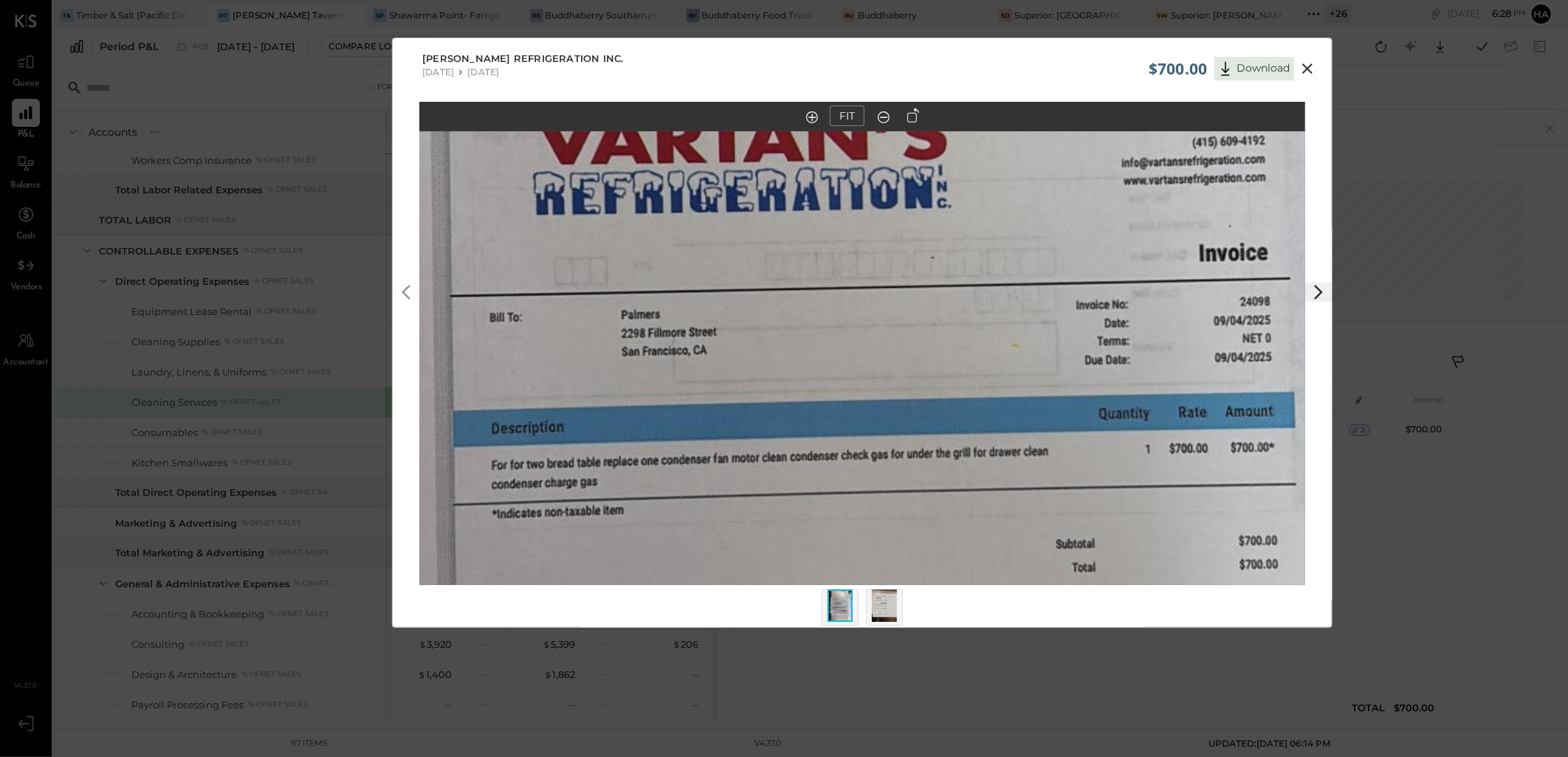
click at [874, 606] on img at bounding box center [885, 605] width 25 height 32
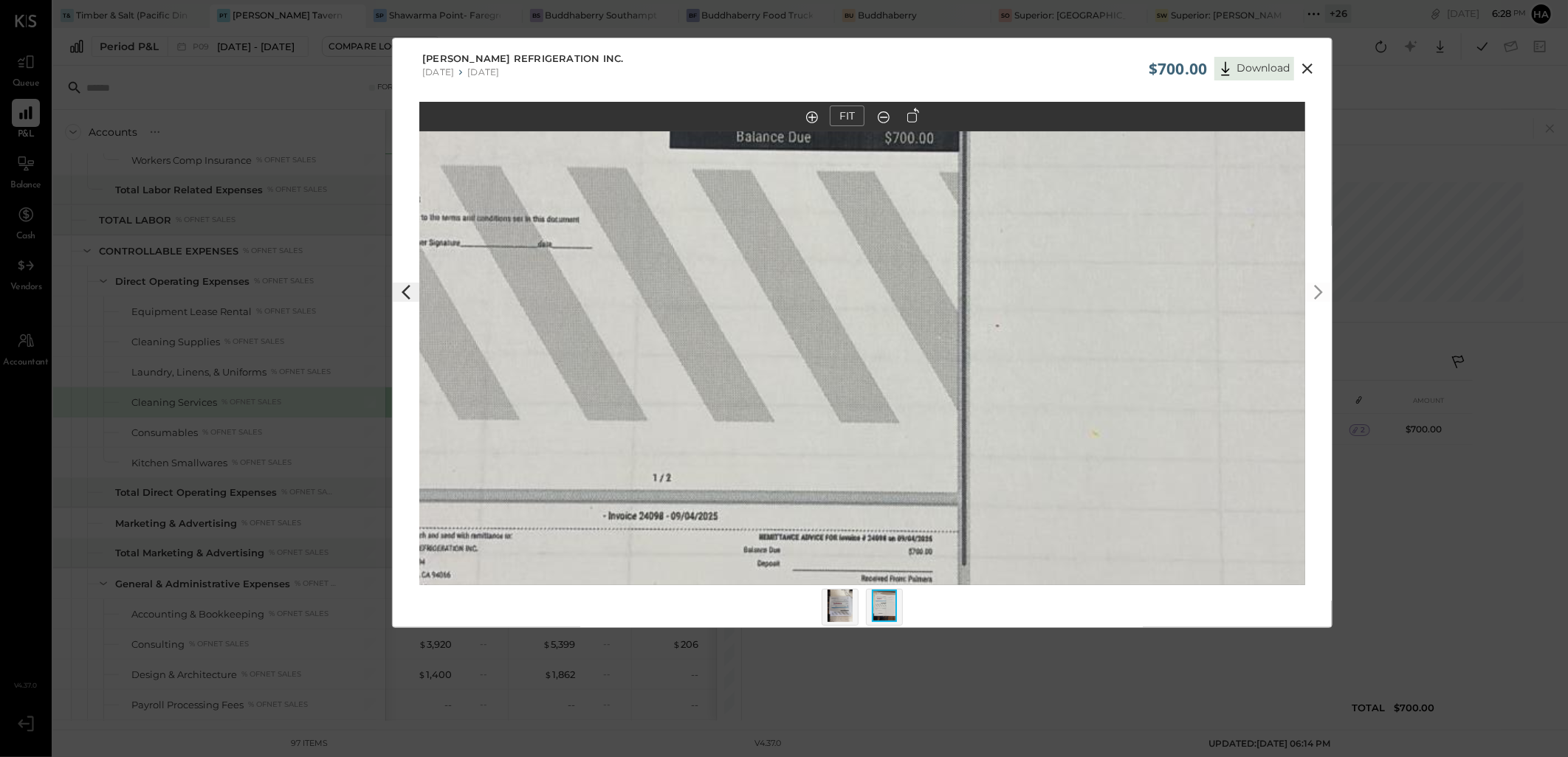
click at [883, 119] on icon at bounding box center [884, 118] width 15 height 19
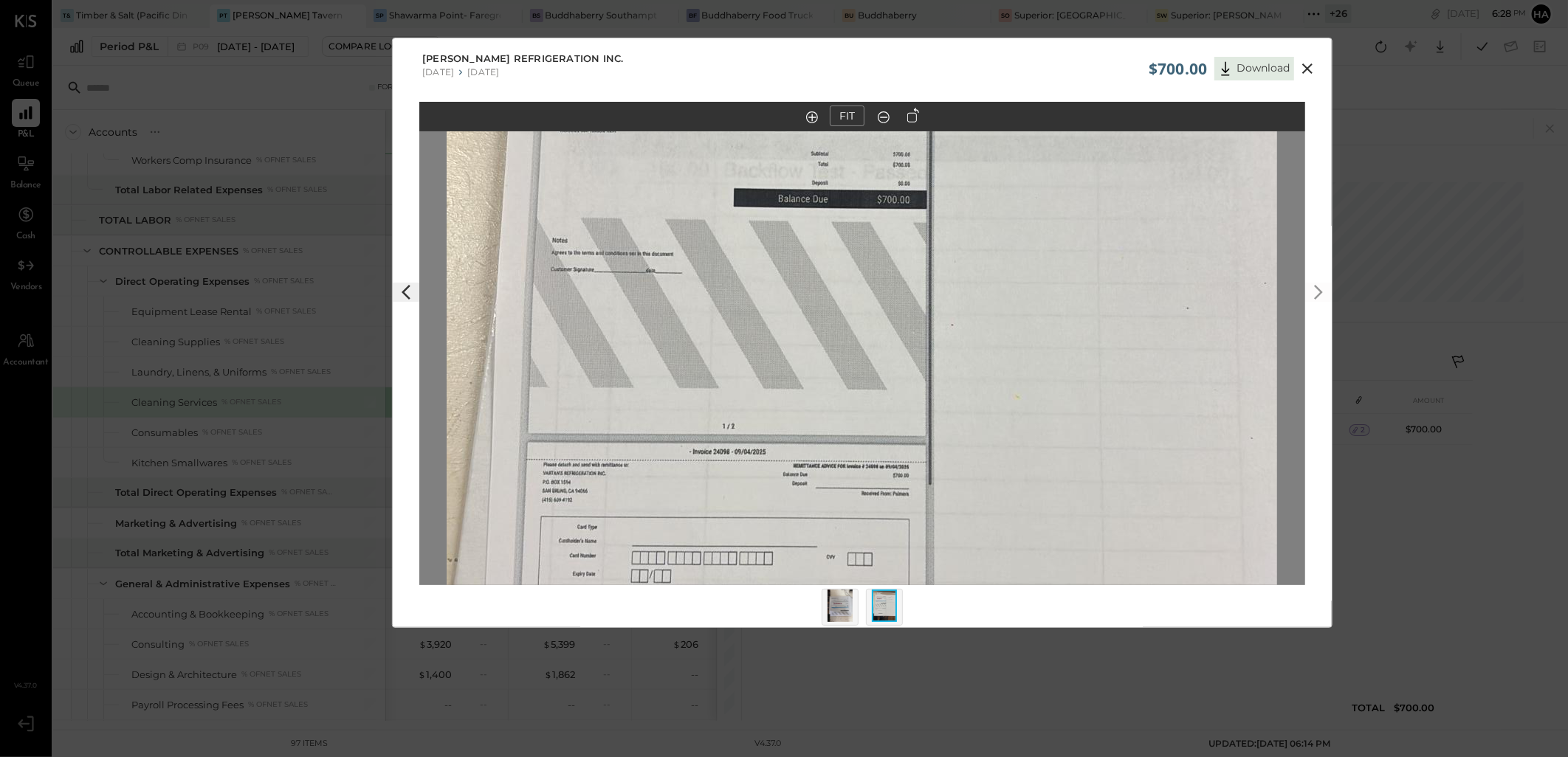
click at [883, 119] on icon at bounding box center [884, 118] width 15 height 19
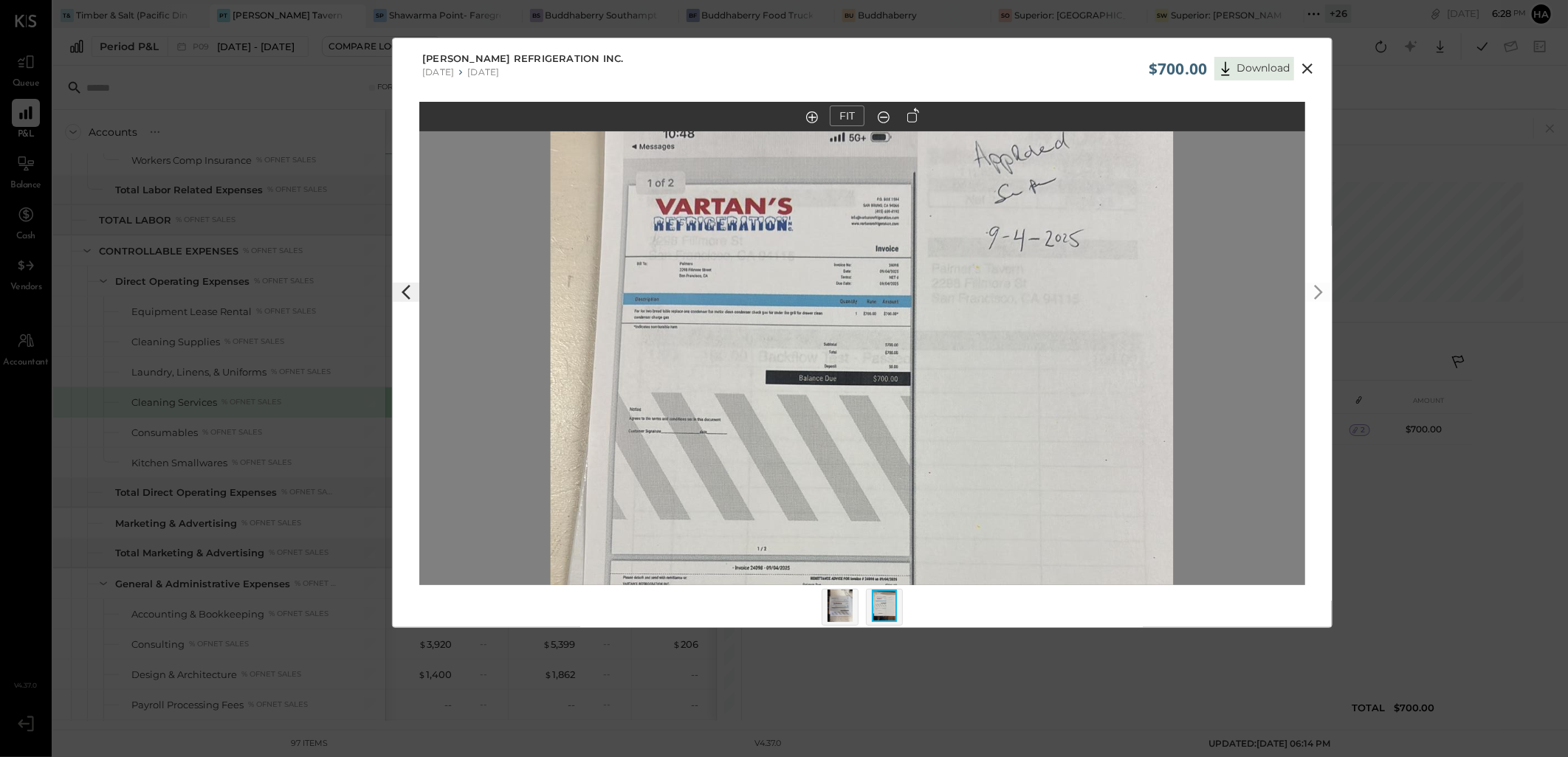
drag, startPoint x: 782, startPoint y: 261, endPoint x: 781, endPoint y: 429, distance: 168.0
click at [782, 429] on img at bounding box center [862, 471] width 623 height 1107
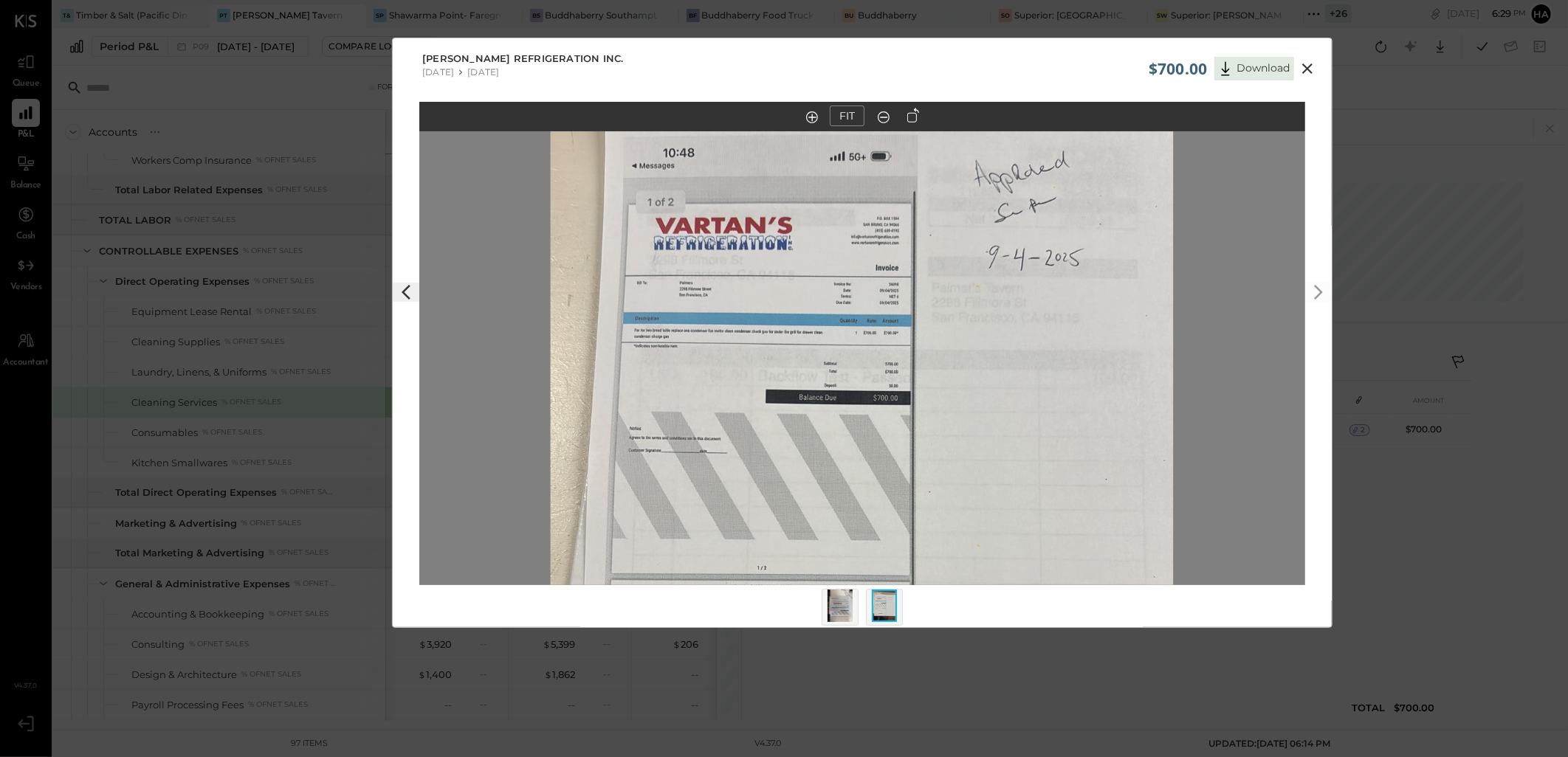
click at [848, 607] on img at bounding box center [840, 605] width 25 height 32
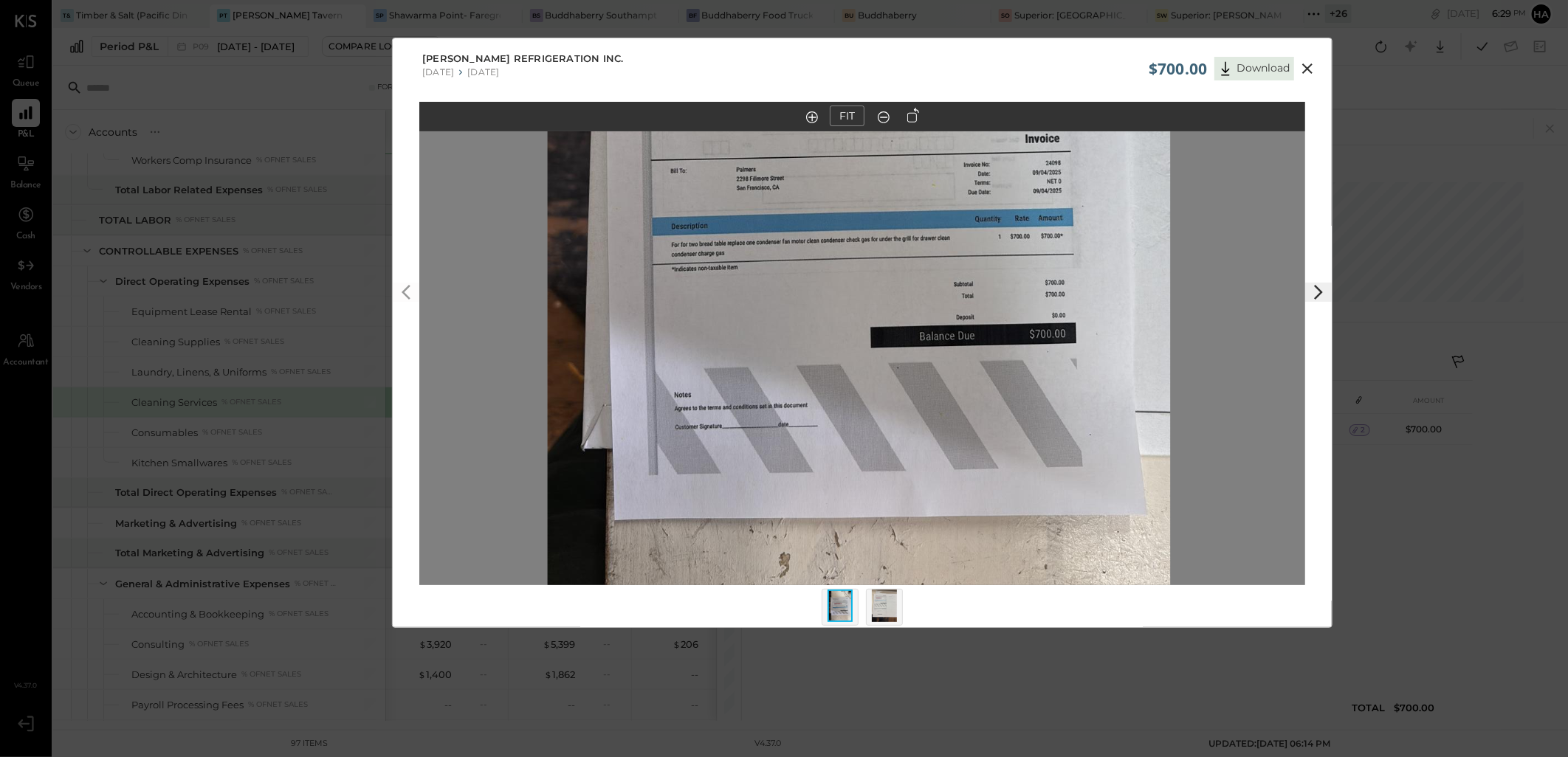
drag, startPoint x: 903, startPoint y: 395, endPoint x: 887, endPoint y: 375, distance: 25.6
click at [887, 375] on img at bounding box center [859, 157] width 623 height 1107
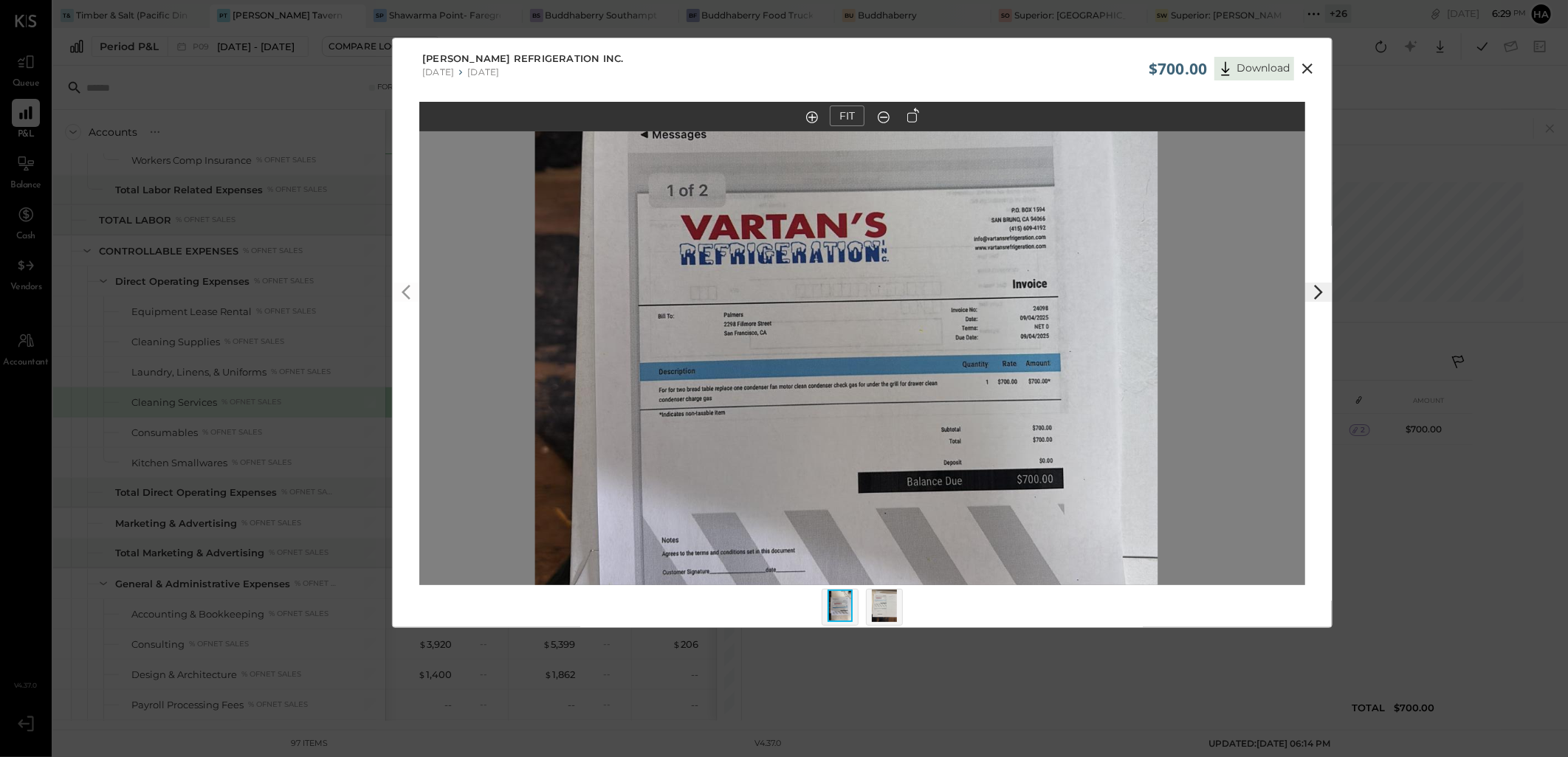
click at [1303, 65] on icon at bounding box center [1307, 68] width 10 height 10
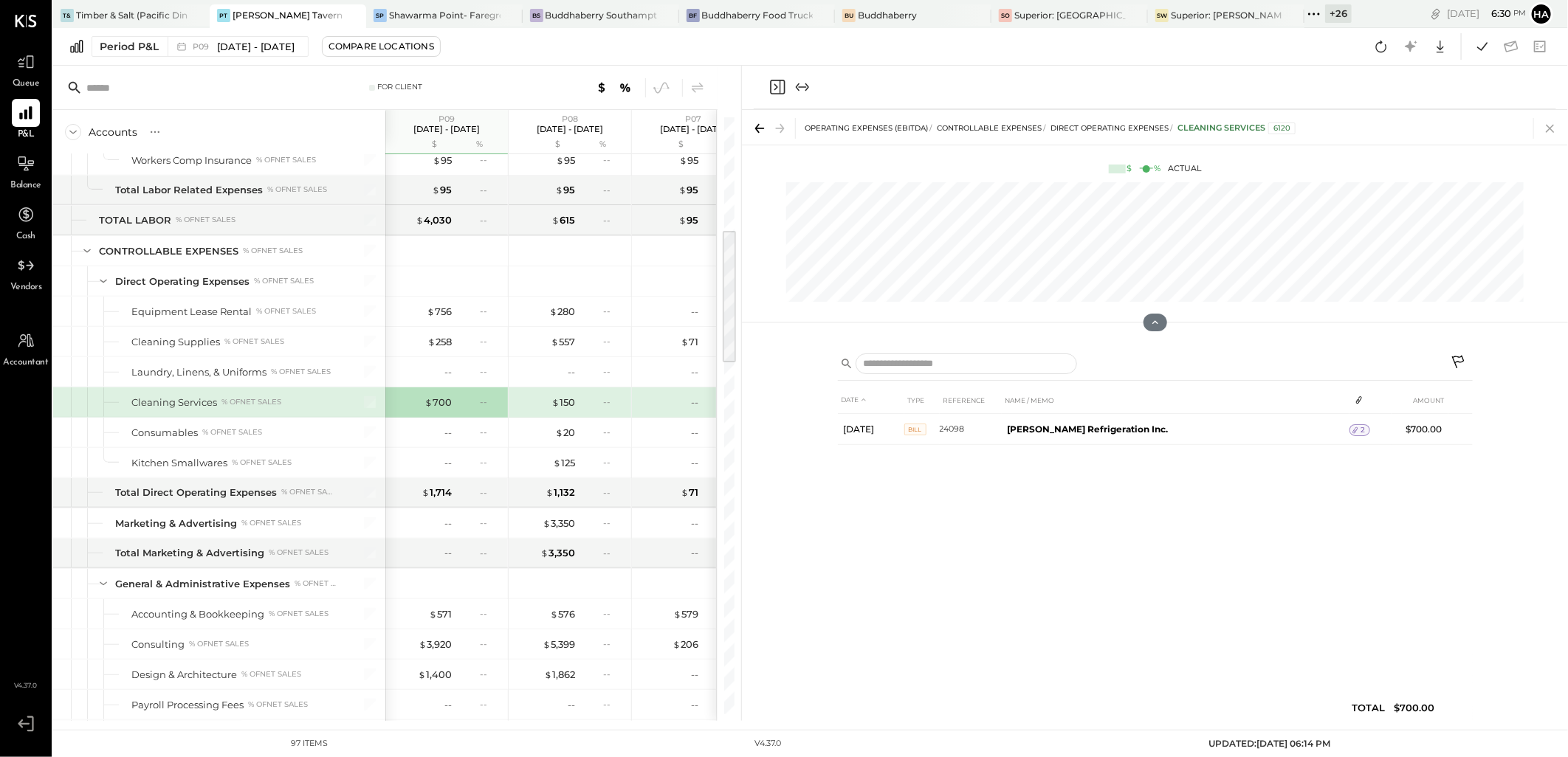
click at [1551, 126] on icon at bounding box center [1551, 128] width 21 height 21
